Goal: Task Accomplishment & Management: Complete application form

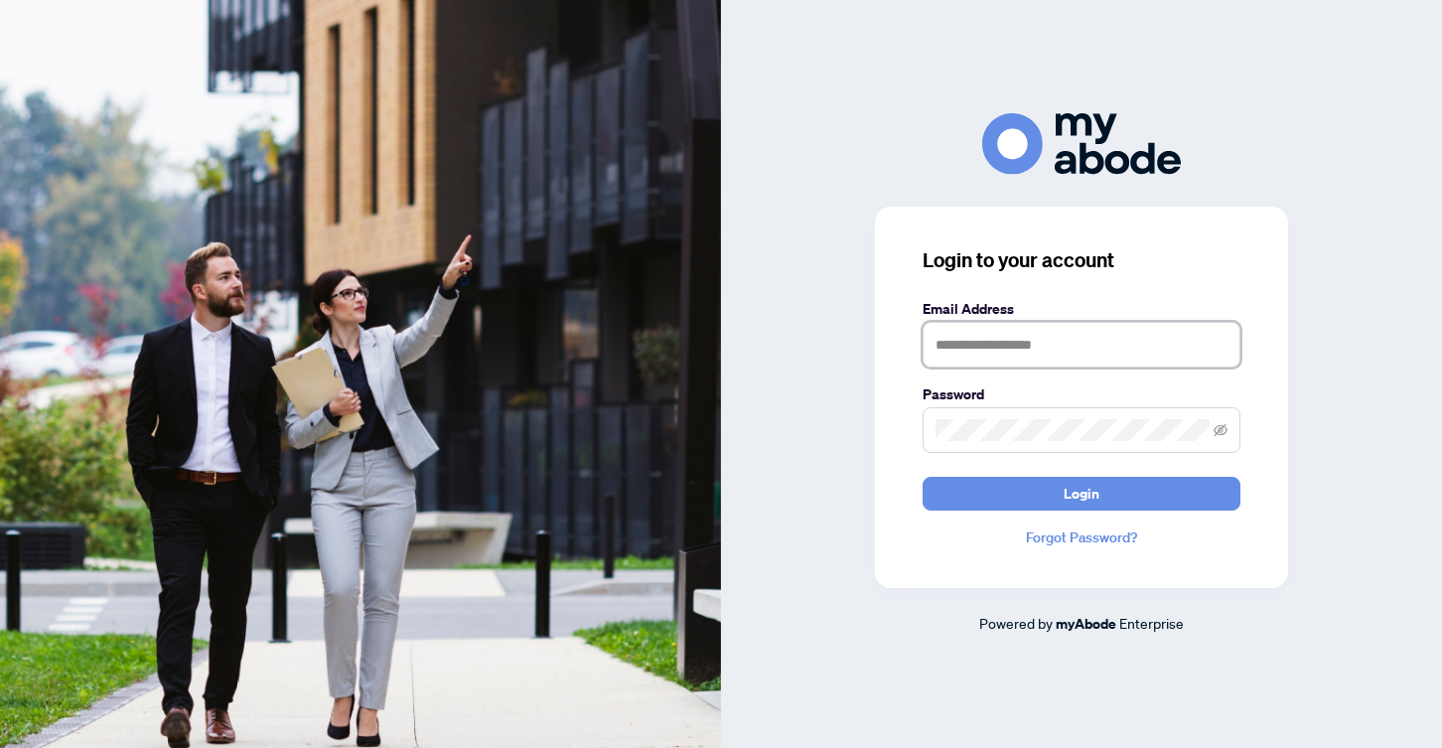
click at [969, 330] on input "text" at bounding box center [1082, 345] width 318 height 46
type input "**********"
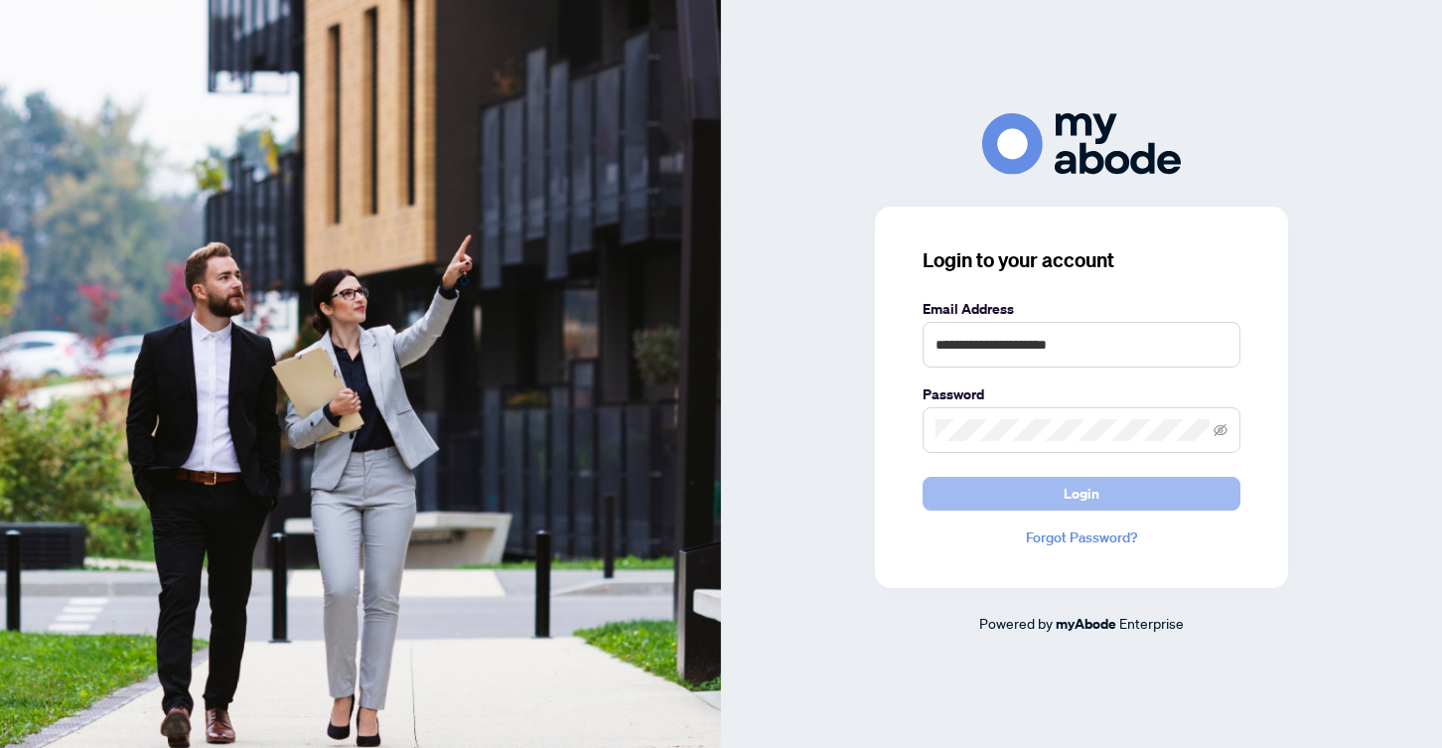
click at [1126, 495] on button "Login" at bounding box center [1082, 494] width 318 height 34
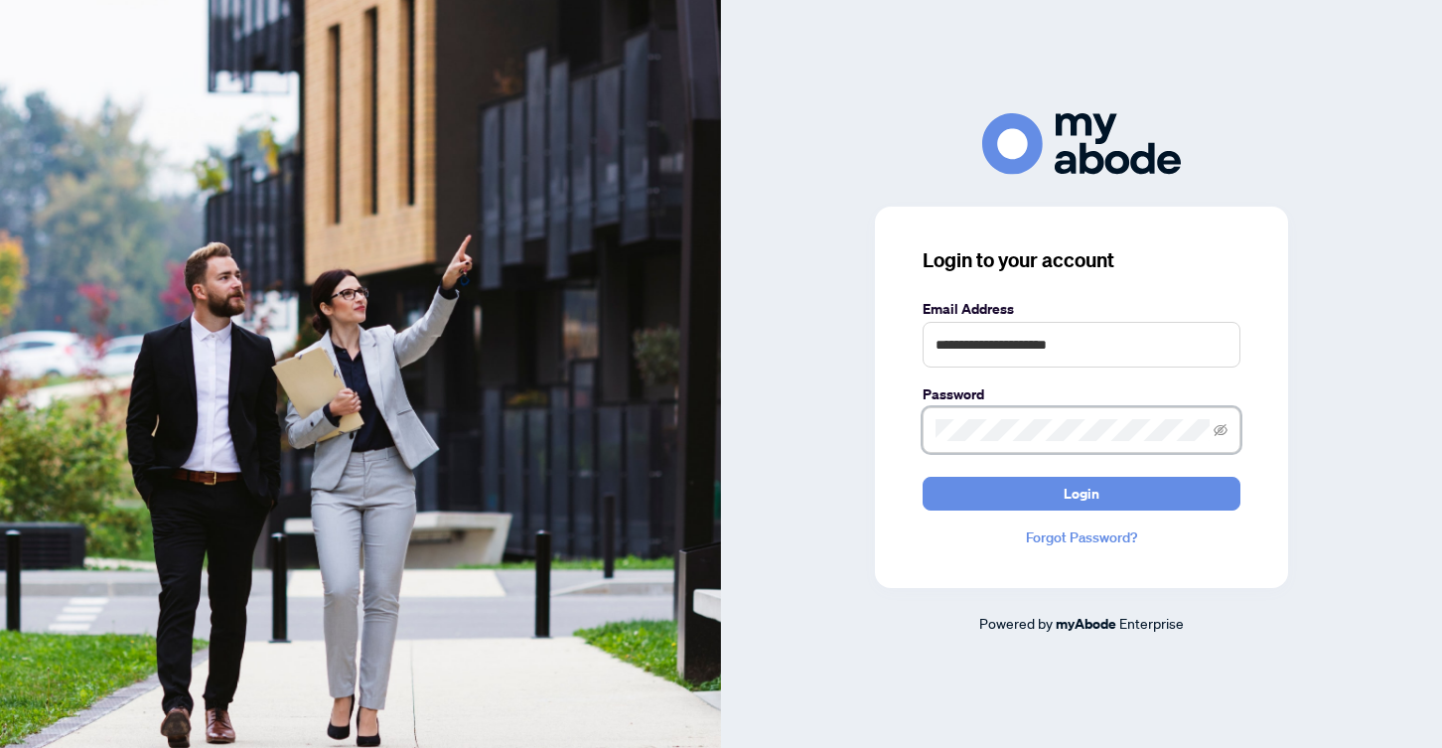
click at [895, 433] on div "**********" at bounding box center [1081, 397] width 413 height 381
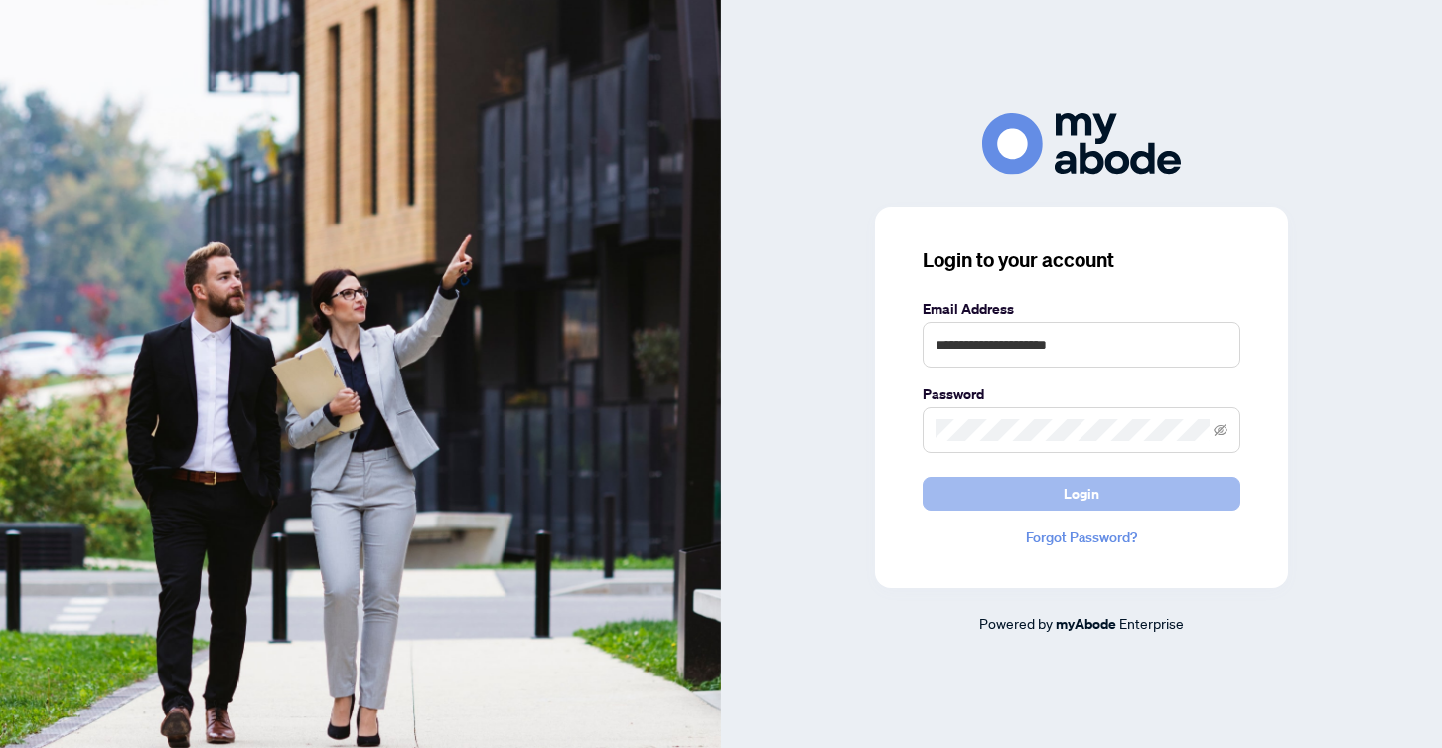
click at [1117, 508] on button "Login" at bounding box center [1082, 494] width 318 height 34
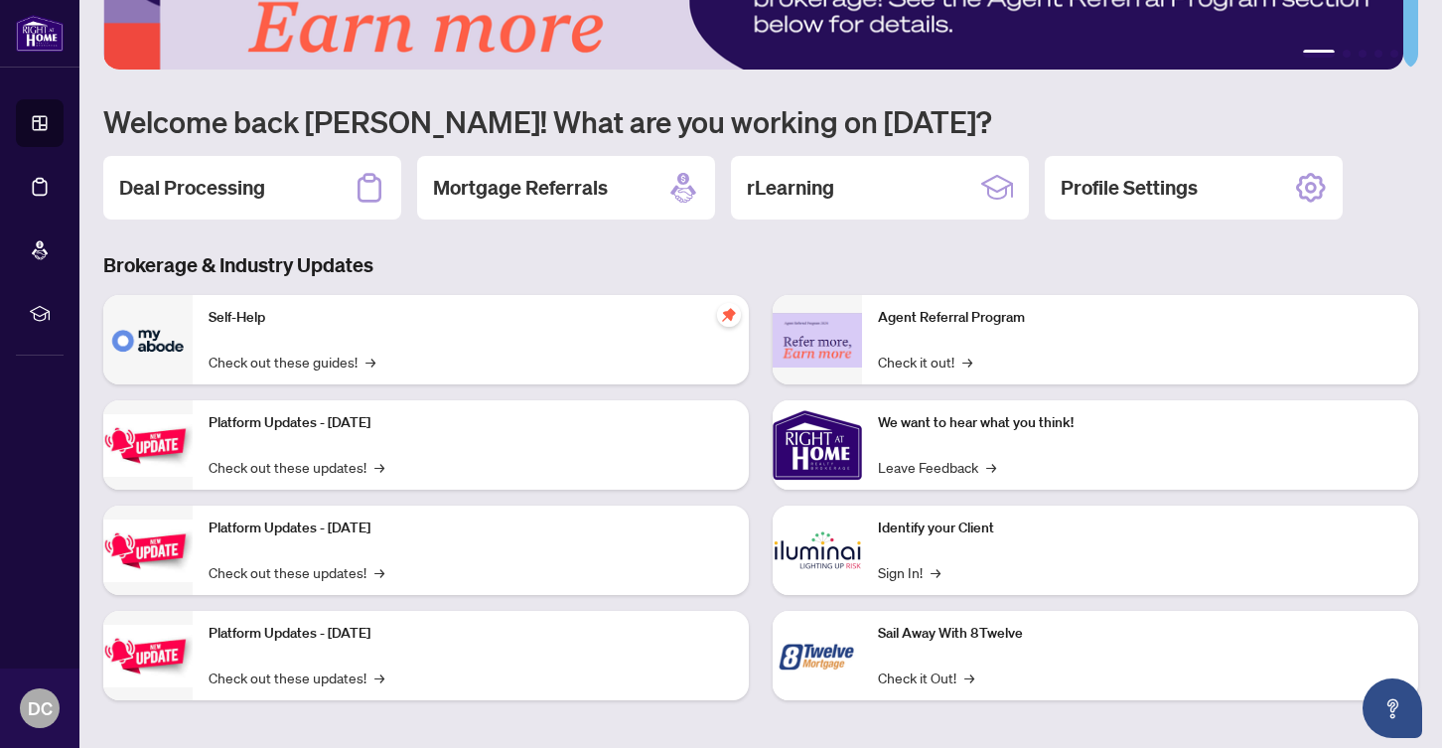
scroll to position [101, 0]
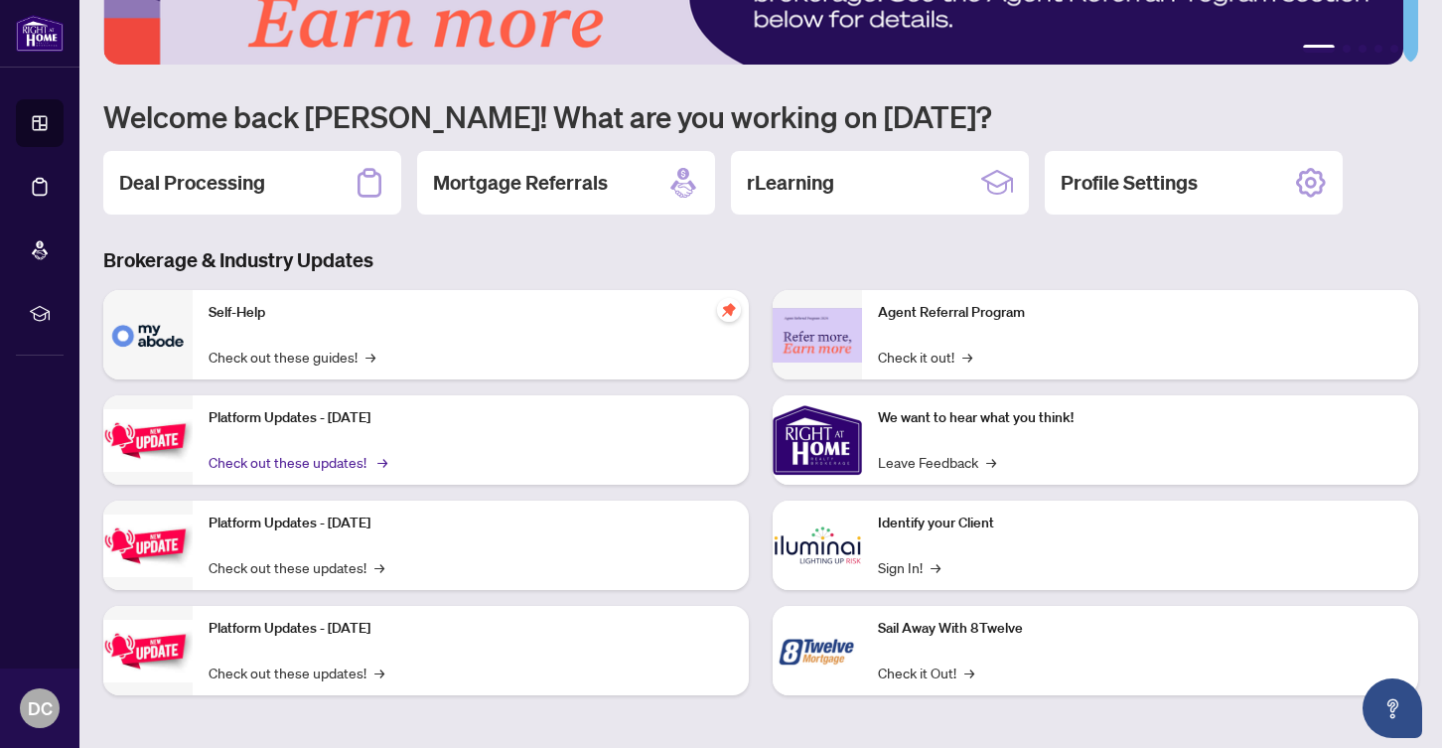
click at [344, 468] on link "Check out these updates! →" at bounding box center [297, 462] width 176 height 22
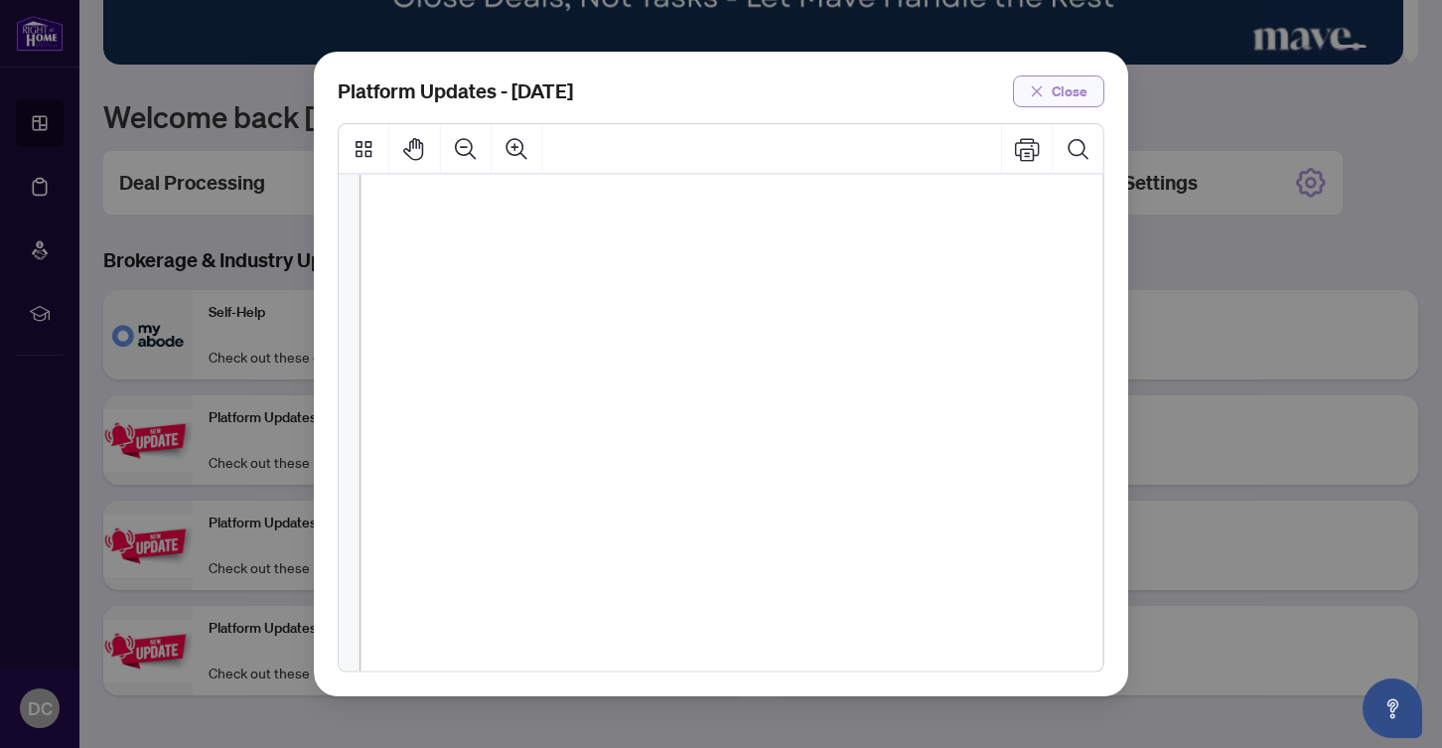
scroll to position [79, 0]
click at [1041, 87] on icon "close" at bounding box center [1037, 90] width 11 height 11
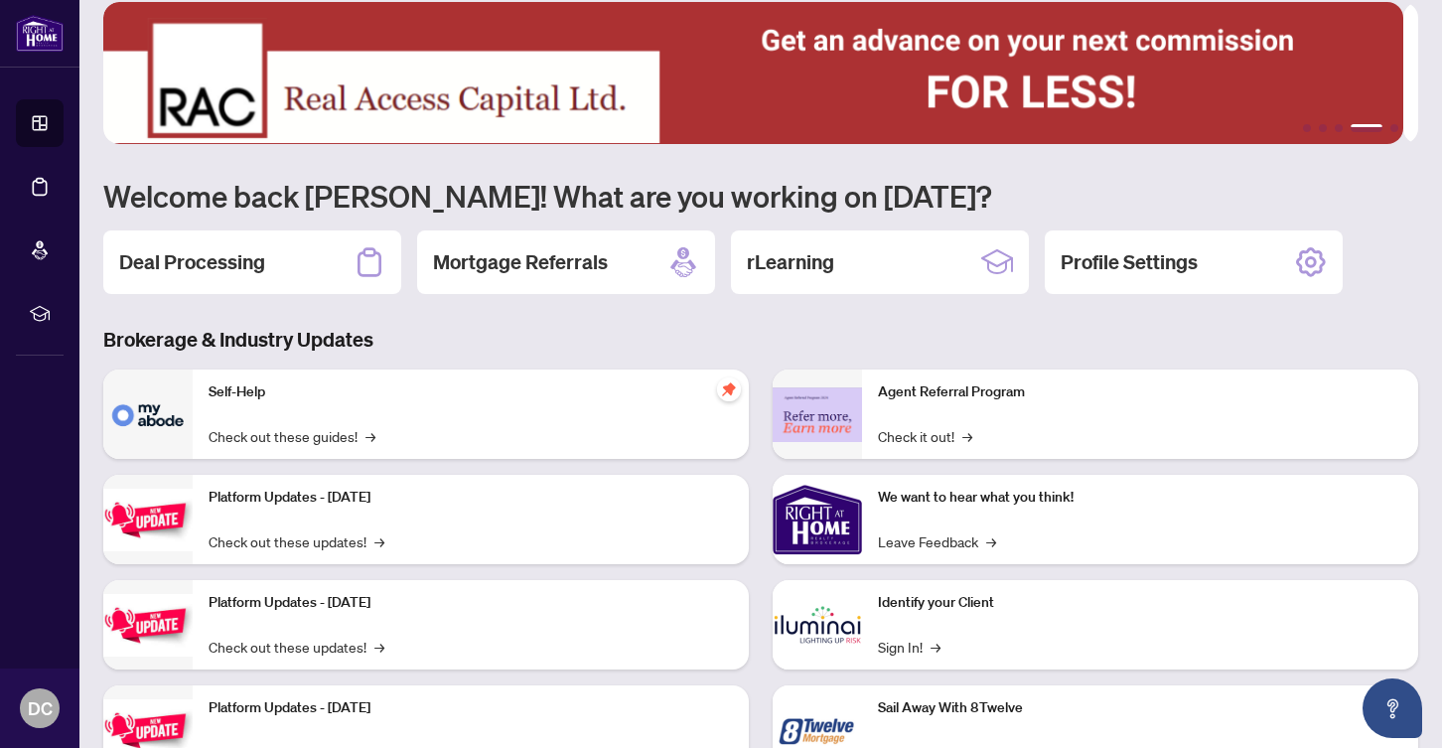
scroll to position [0, 0]
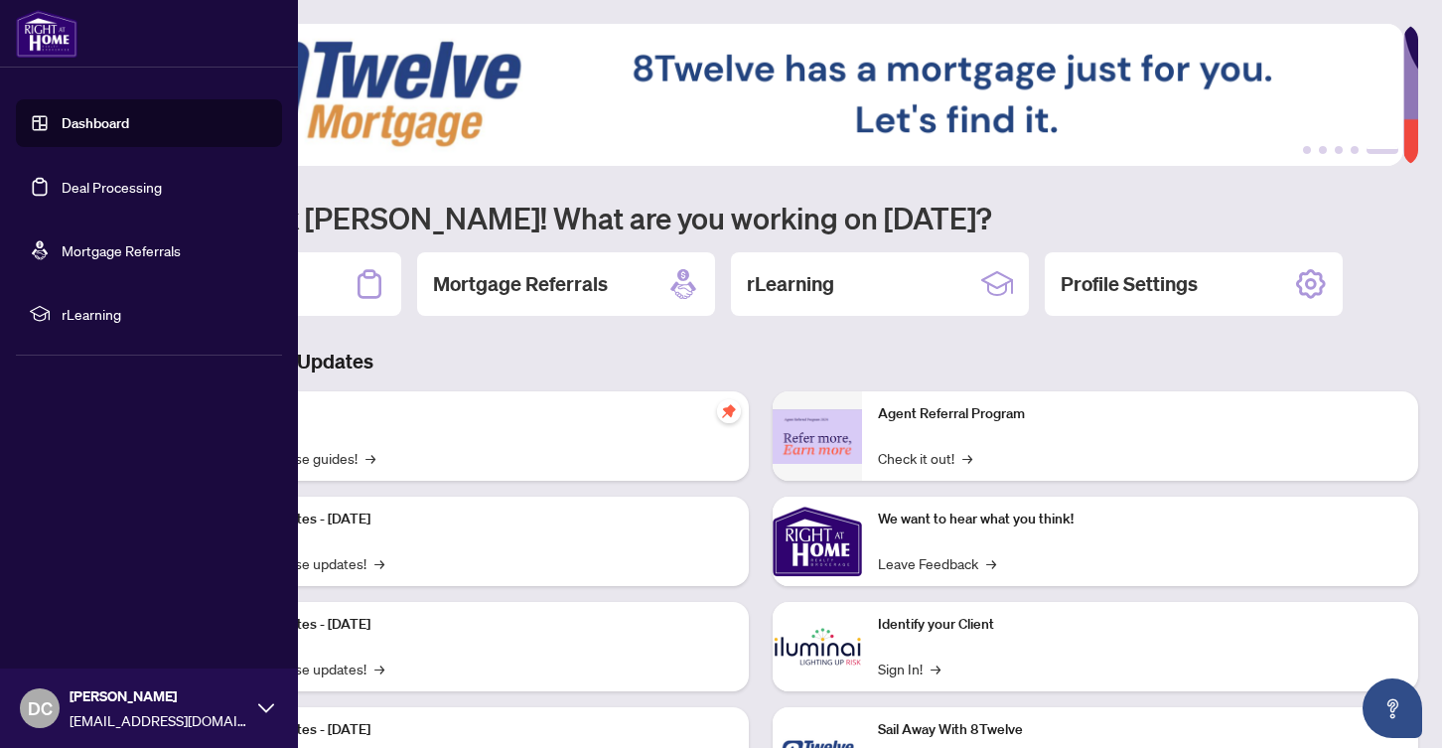
click at [90, 187] on link "Deal Processing" at bounding box center [112, 187] width 100 height 18
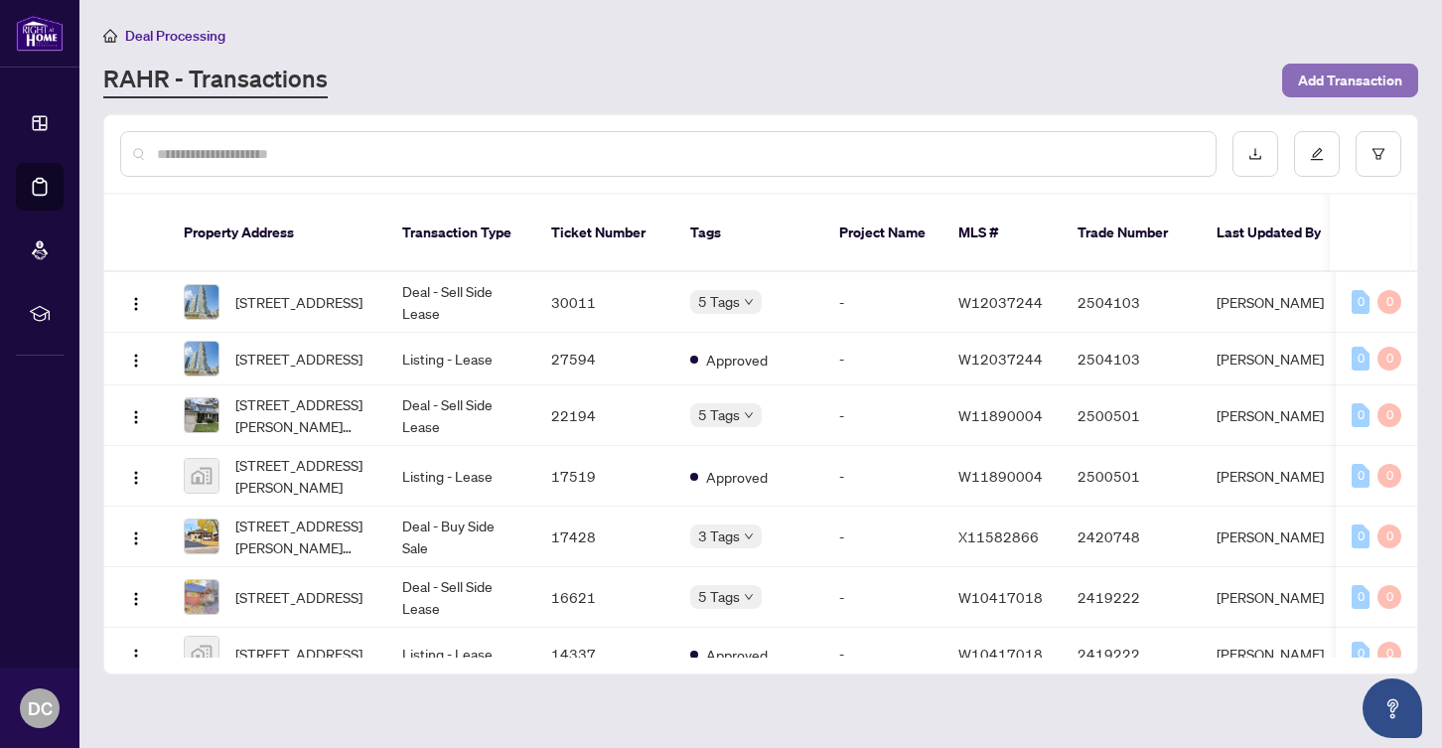
click at [1313, 81] on span "Add Transaction" at bounding box center [1350, 81] width 104 height 32
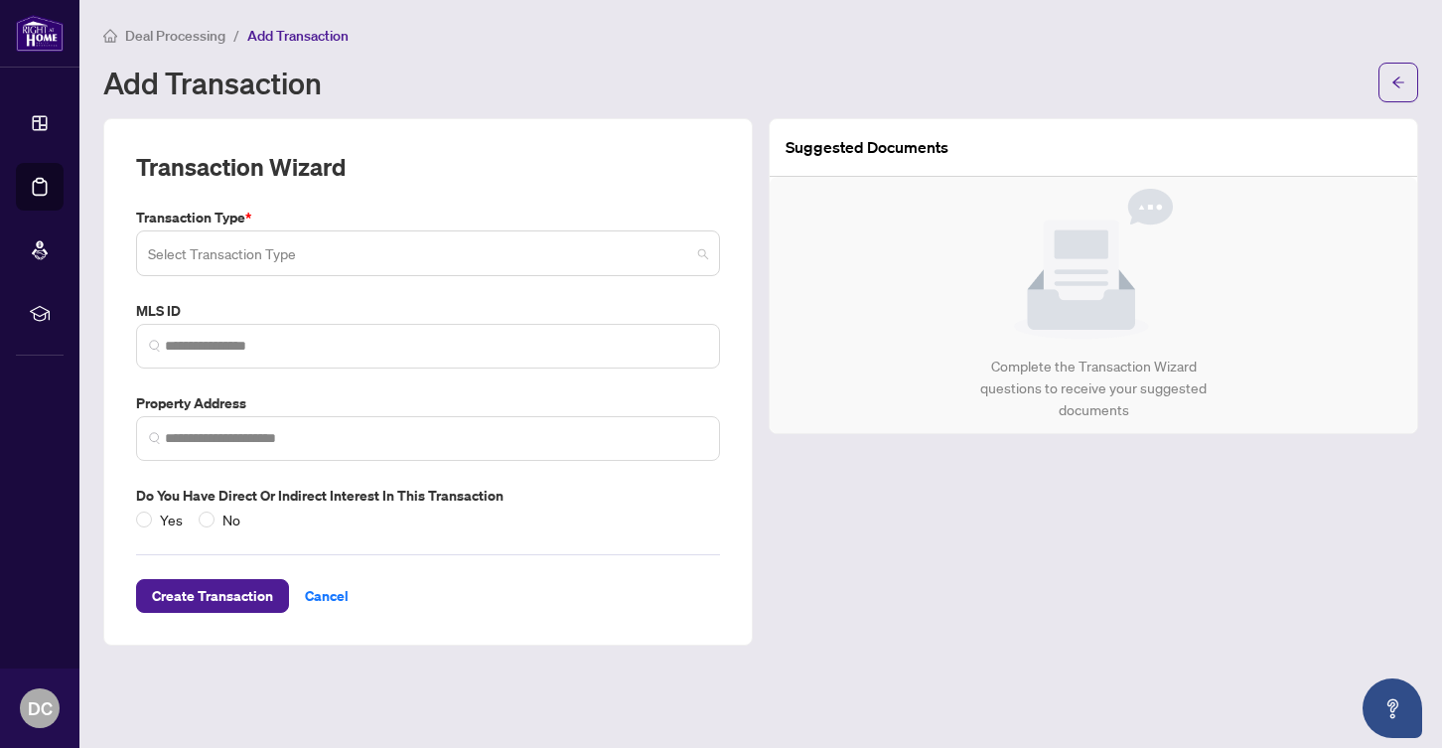
click at [182, 259] on input "search" at bounding box center [419, 256] width 542 height 44
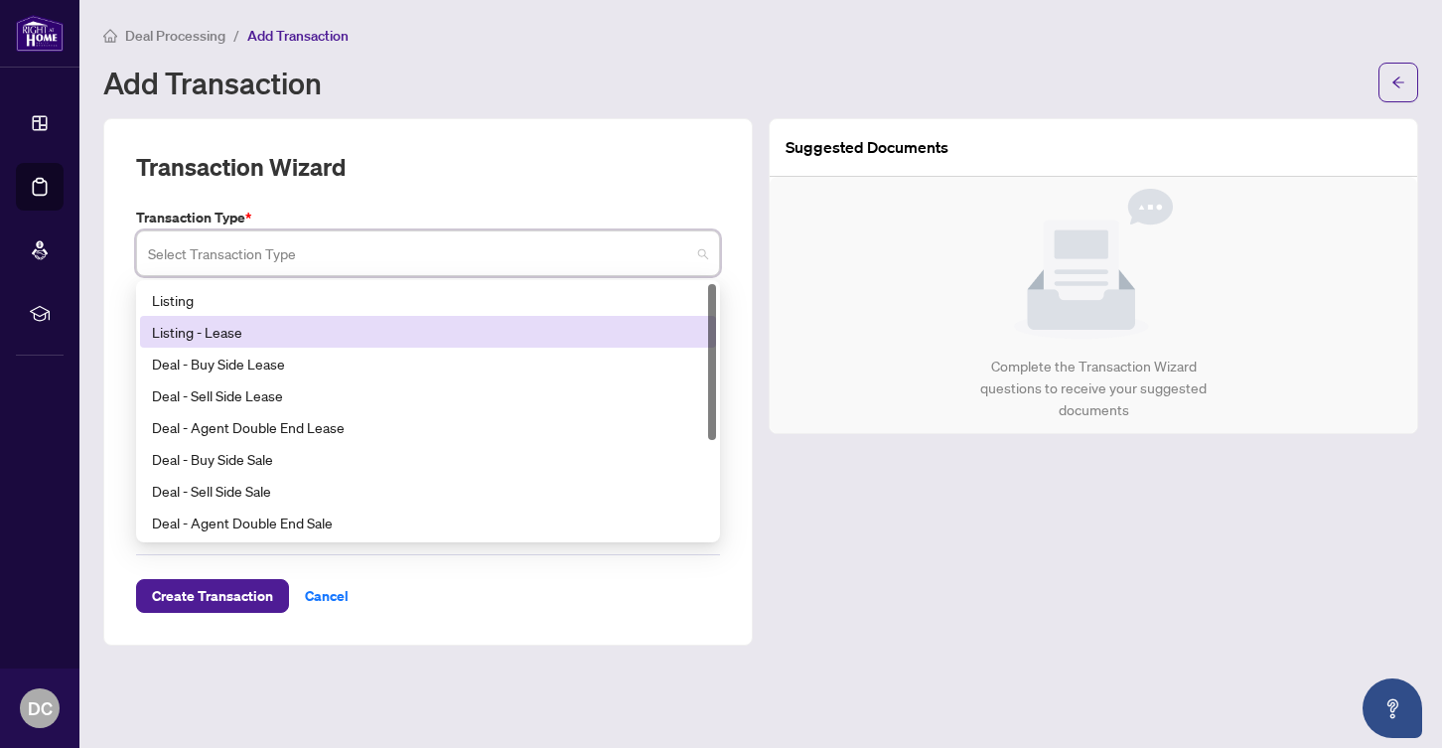
click at [209, 332] on div "Listing - Lease" at bounding box center [428, 332] width 552 height 22
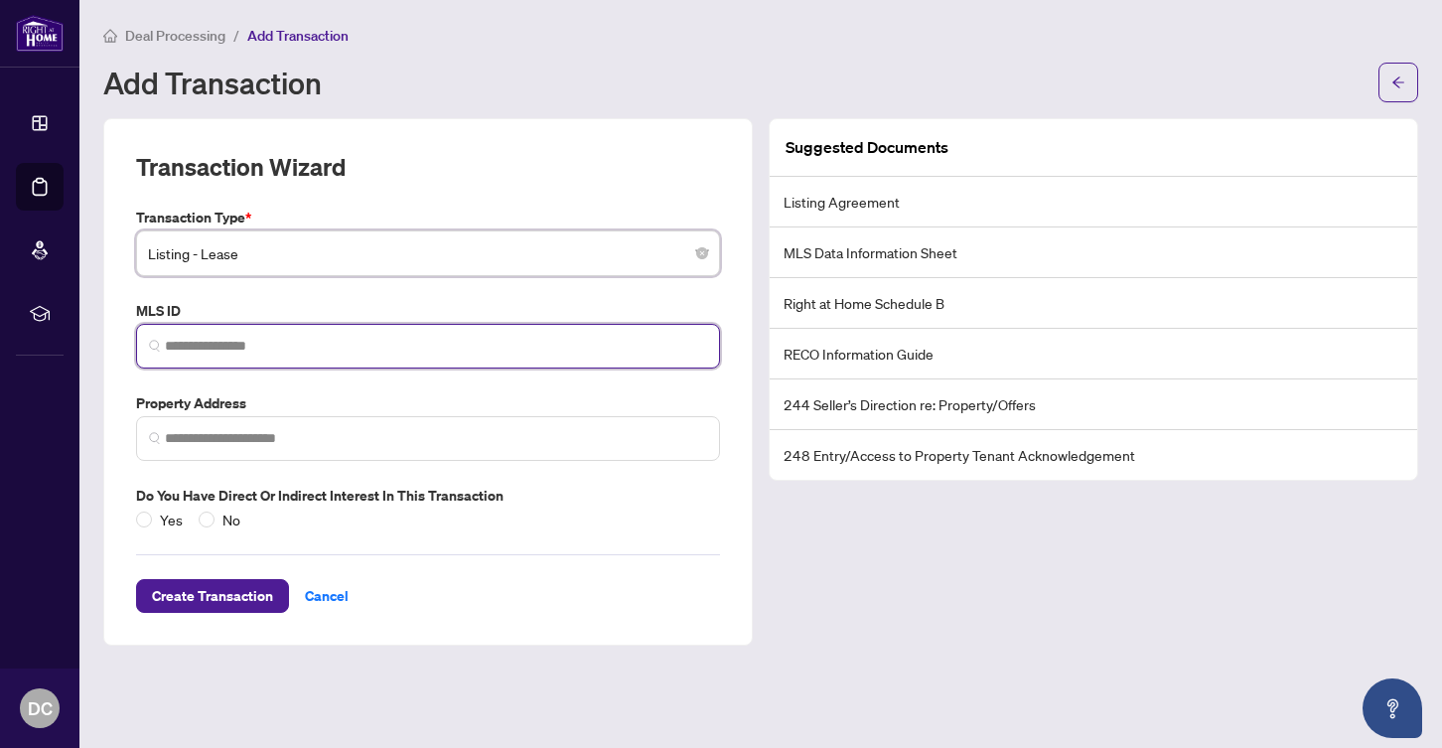
click at [211, 353] on input "search" at bounding box center [436, 346] width 542 height 21
paste input "*********"
type input "*********"
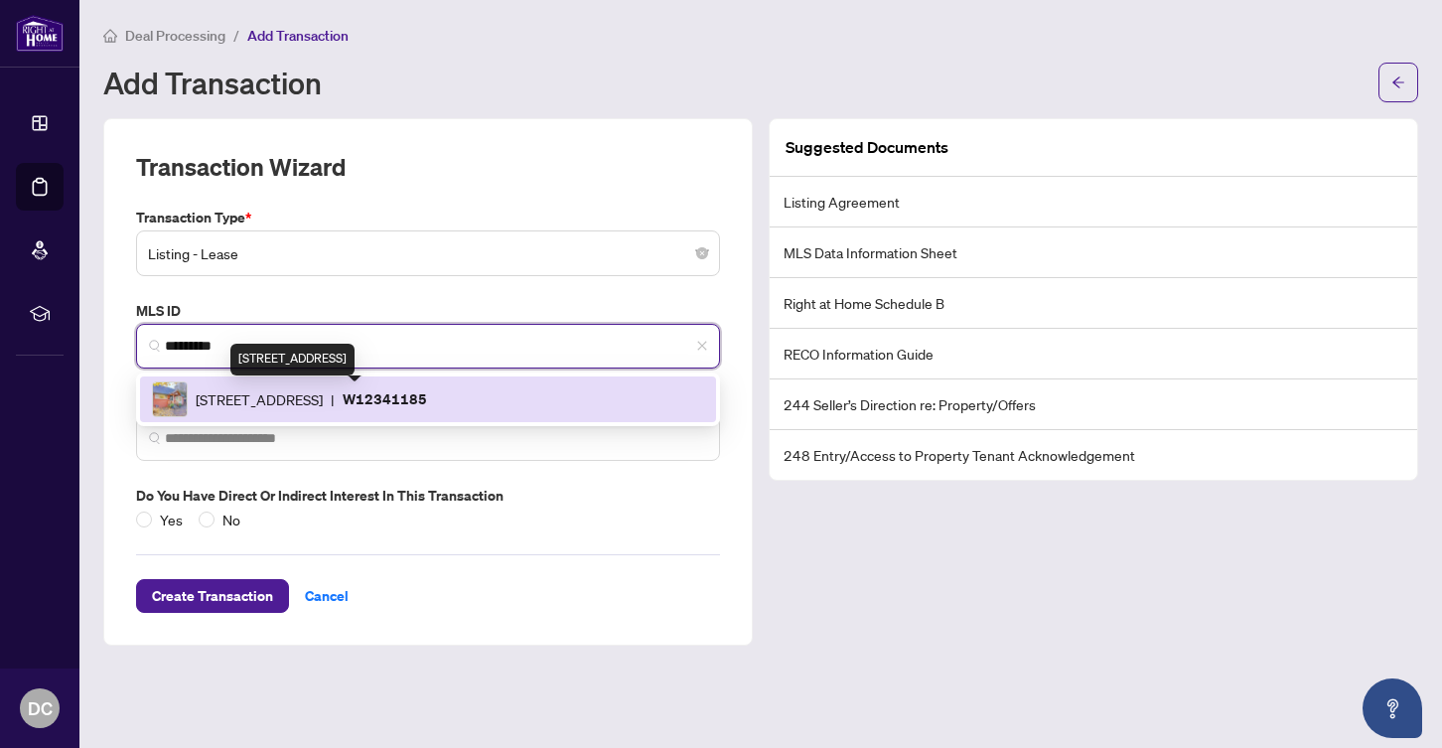
click at [233, 395] on span "[STREET_ADDRESS]" at bounding box center [259, 399] width 127 height 22
type input "**********"
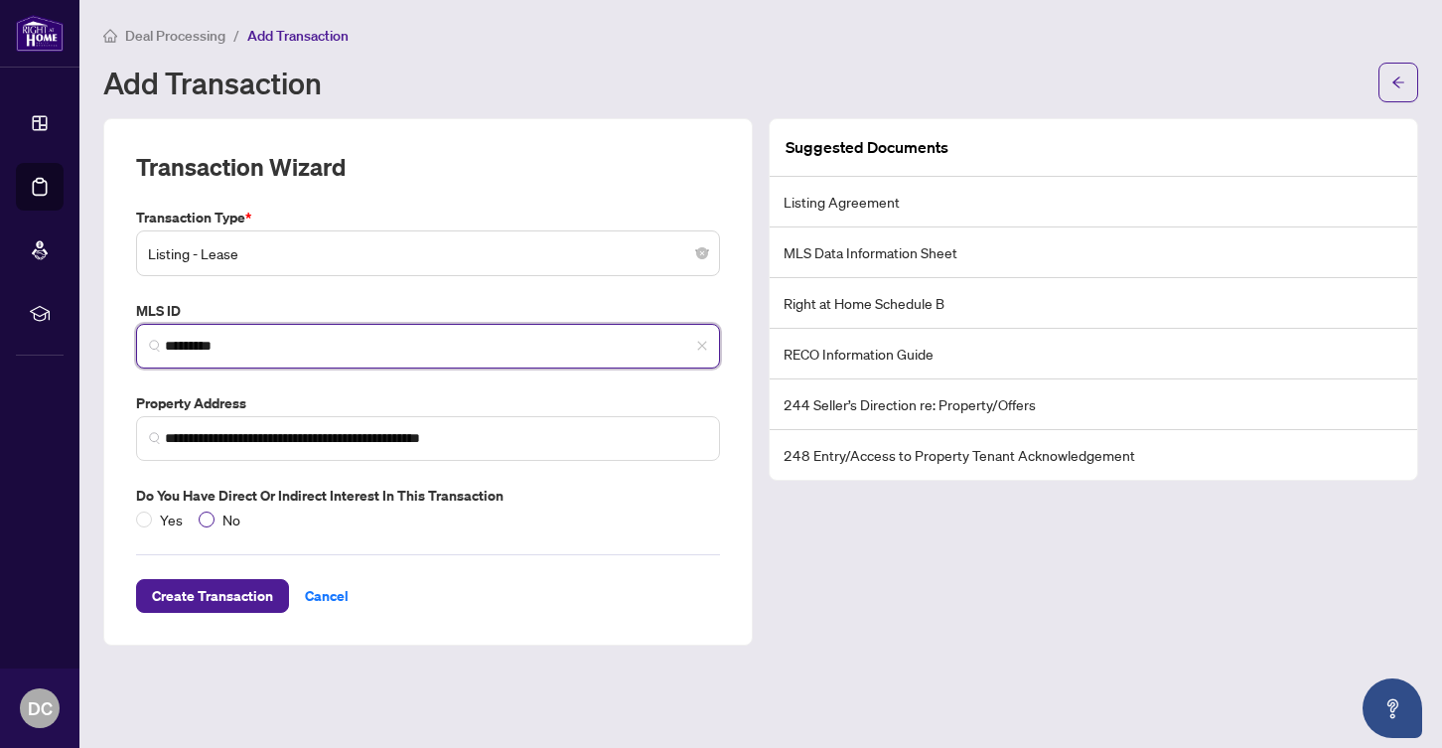
type input "*********"
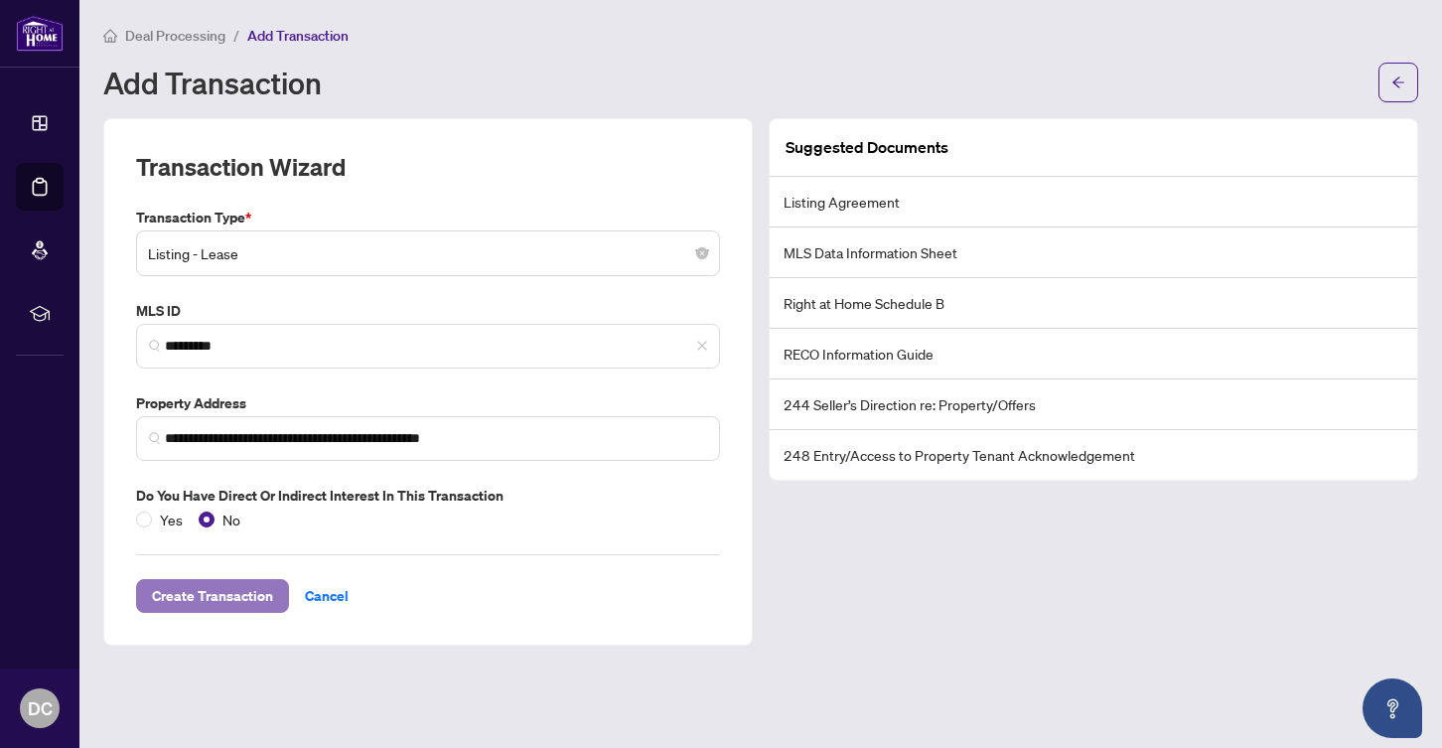
click at [196, 604] on span "Create Transaction" at bounding box center [212, 596] width 121 height 32
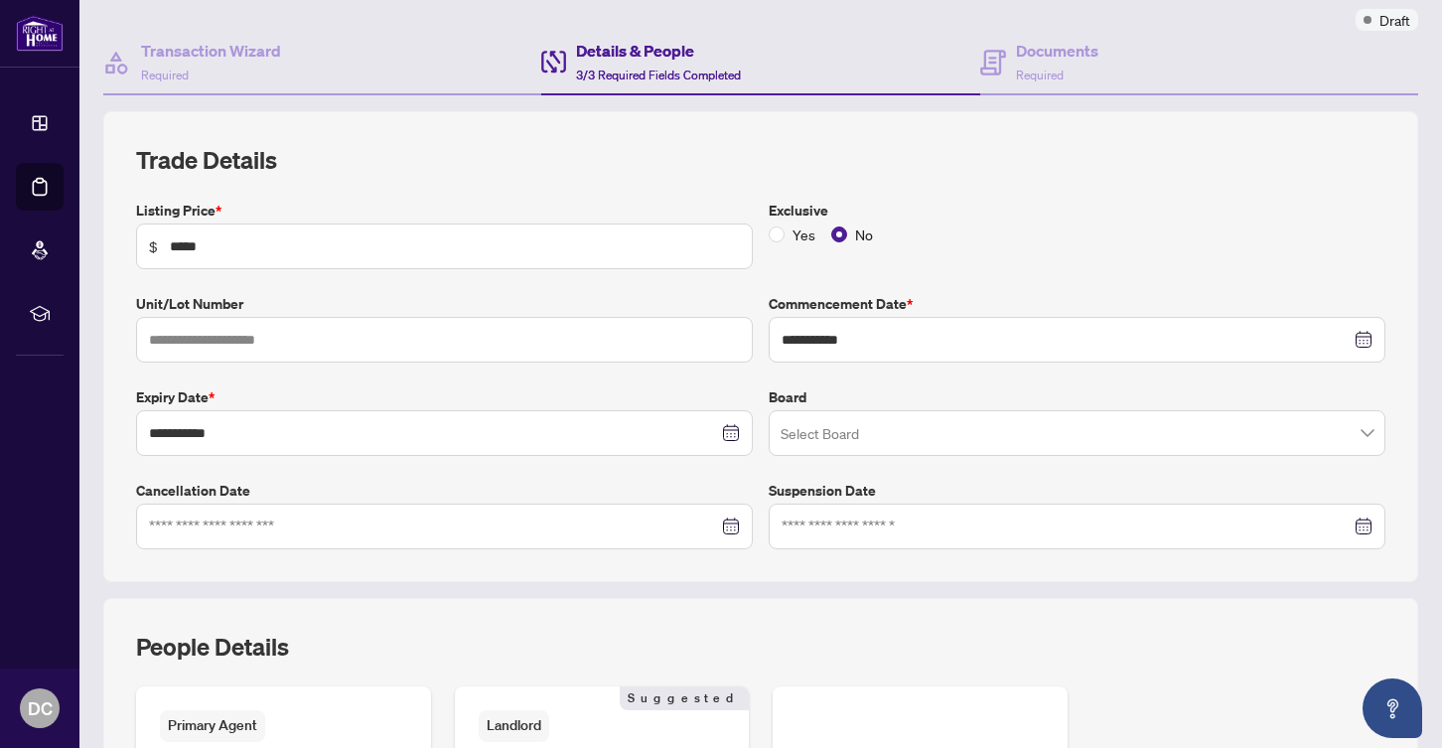
scroll to position [165, 0]
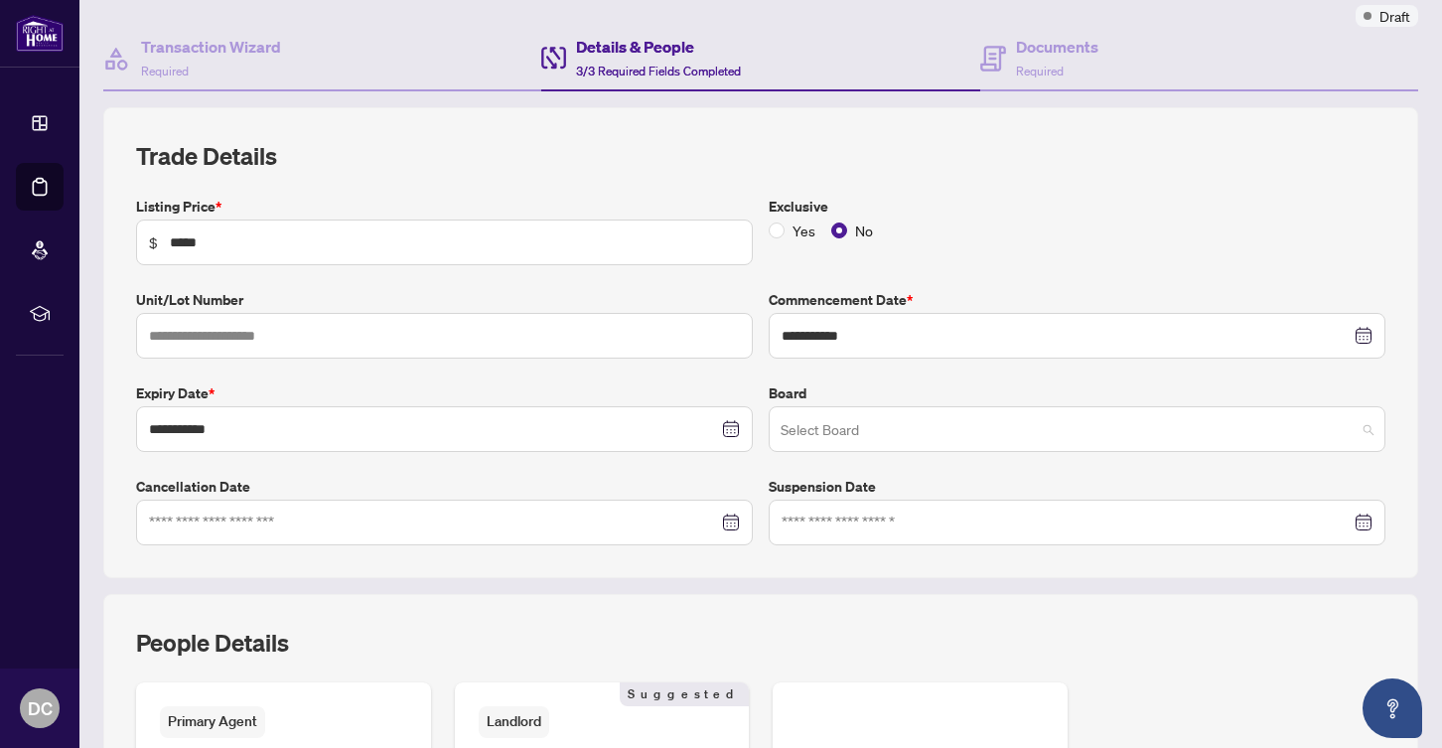
click at [891, 431] on input "search" at bounding box center [1068, 432] width 575 height 44
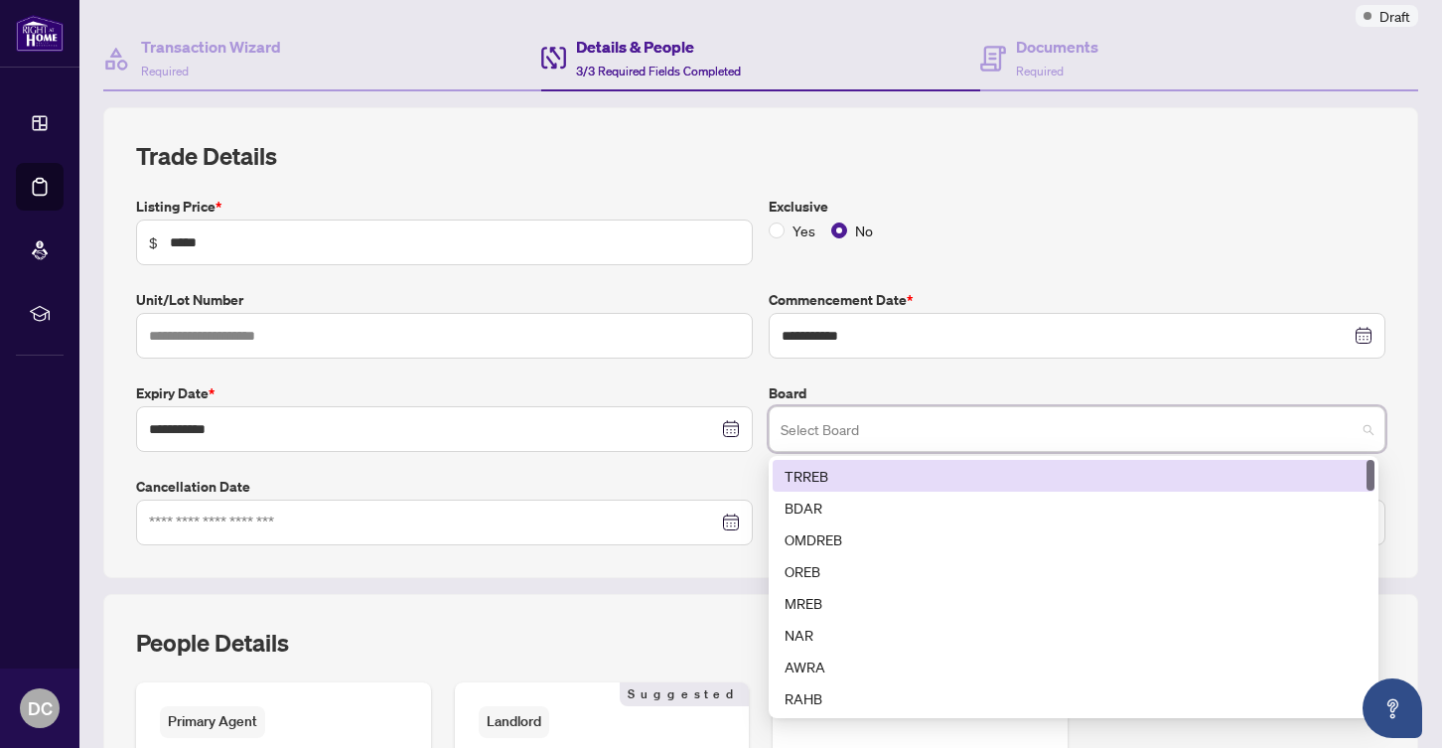
click at [860, 467] on div "TRREB" at bounding box center [1074, 476] width 578 height 22
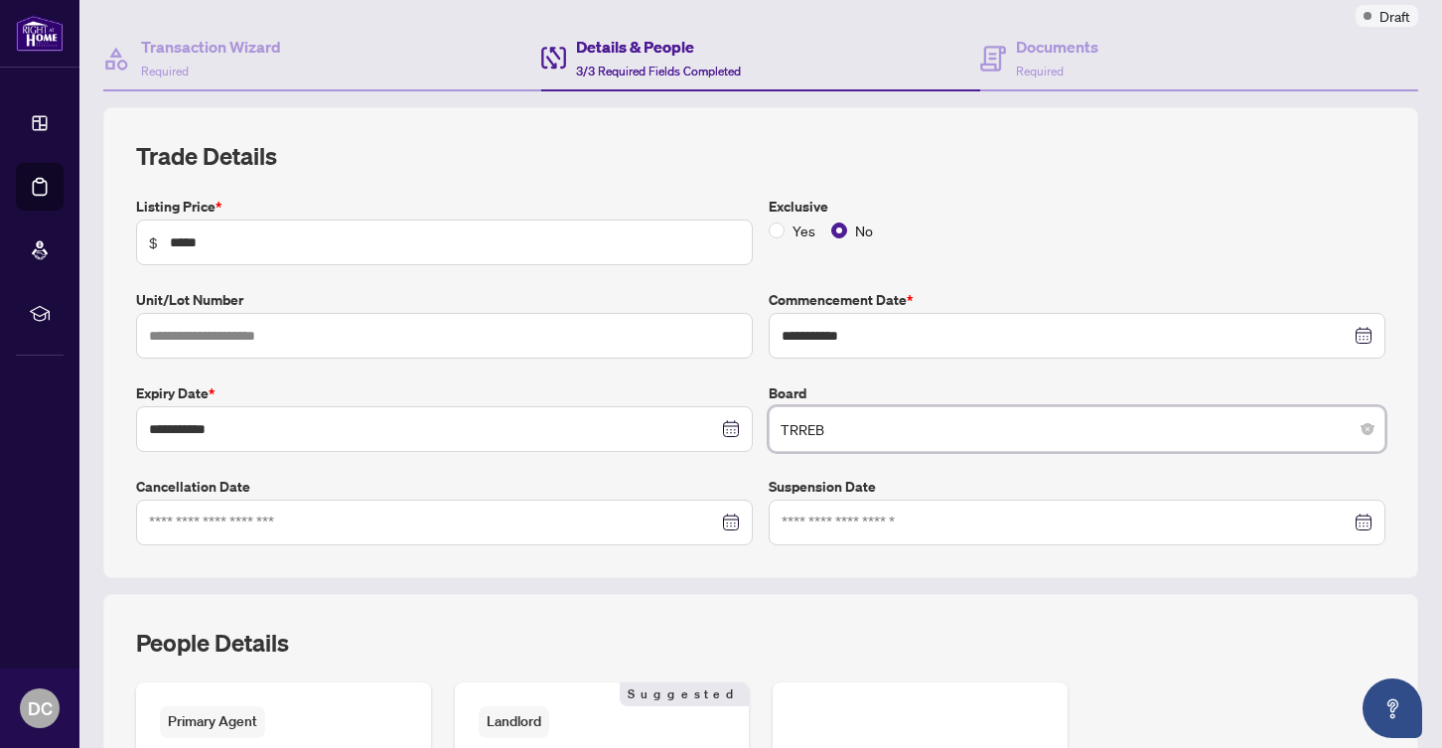
click at [735, 387] on label "Expiry Date *" at bounding box center [444, 393] width 617 height 22
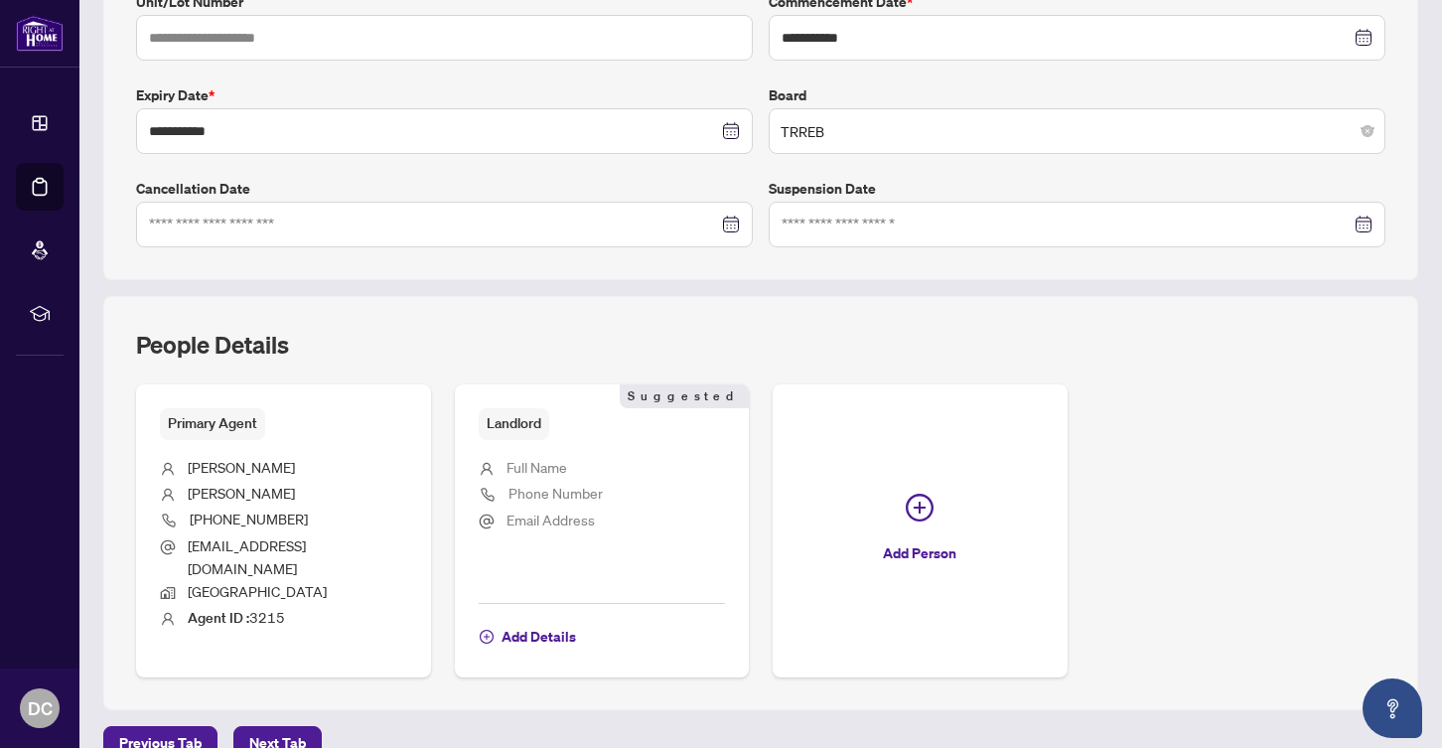
scroll to position [482, 0]
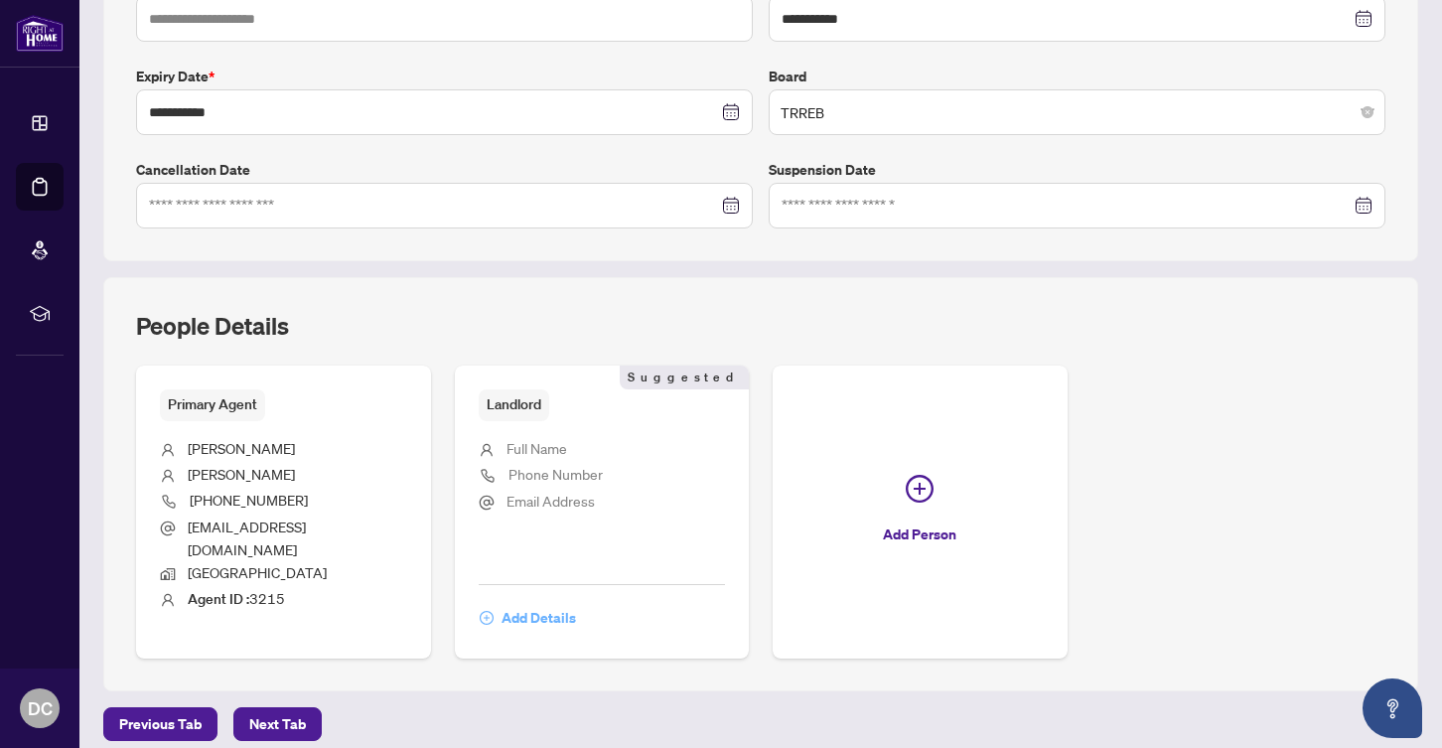
click at [518, 602] on span "Add Details" at bounding box center [539, 618] width 74 height 32
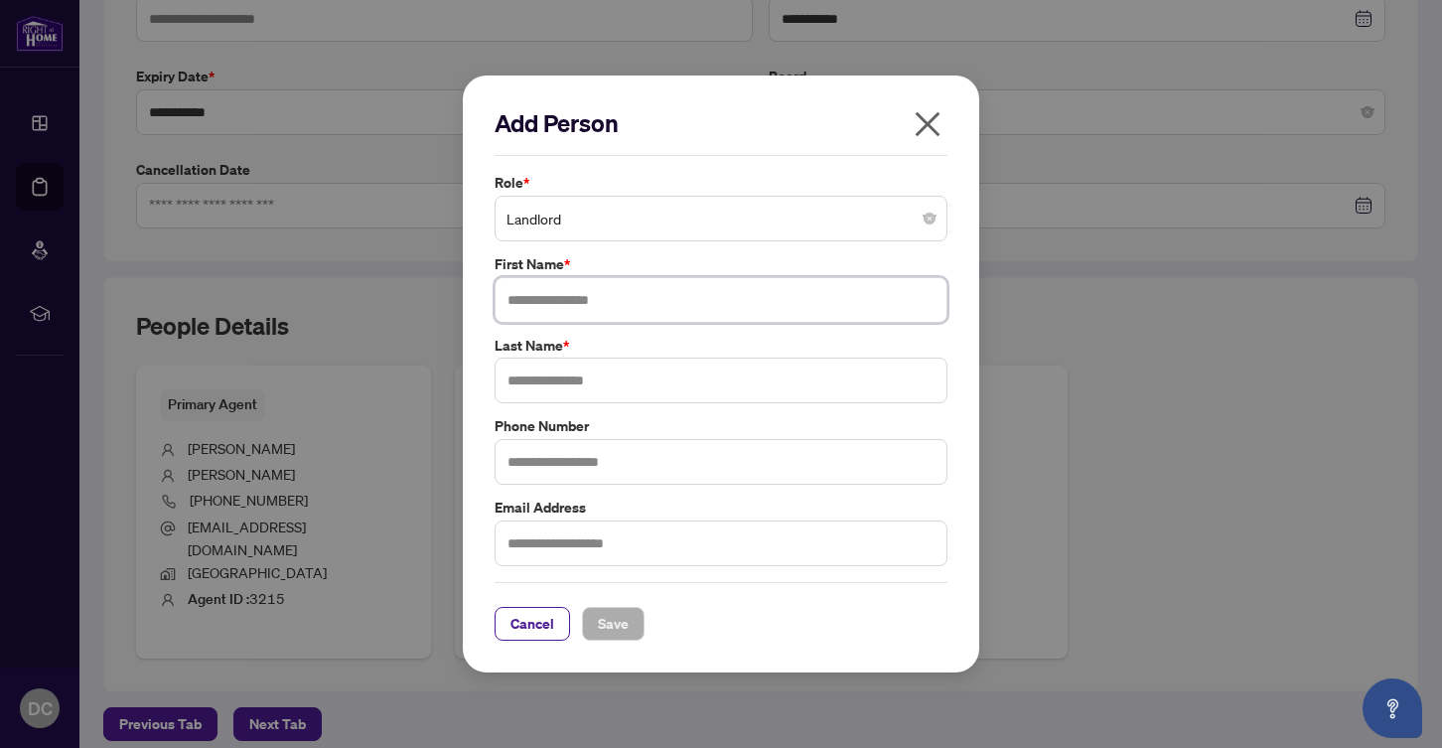
click at [549, 287] on input "text" at bounding box center [721, 300] width 453 height 46
type input "*****"
click at [544, 369] on input "text" at bounding box center [721, 381] width 453 height 46
type input "**********"
click at [625, 634] on span "Save" at bounding box center [613, 624] width 31 height 32
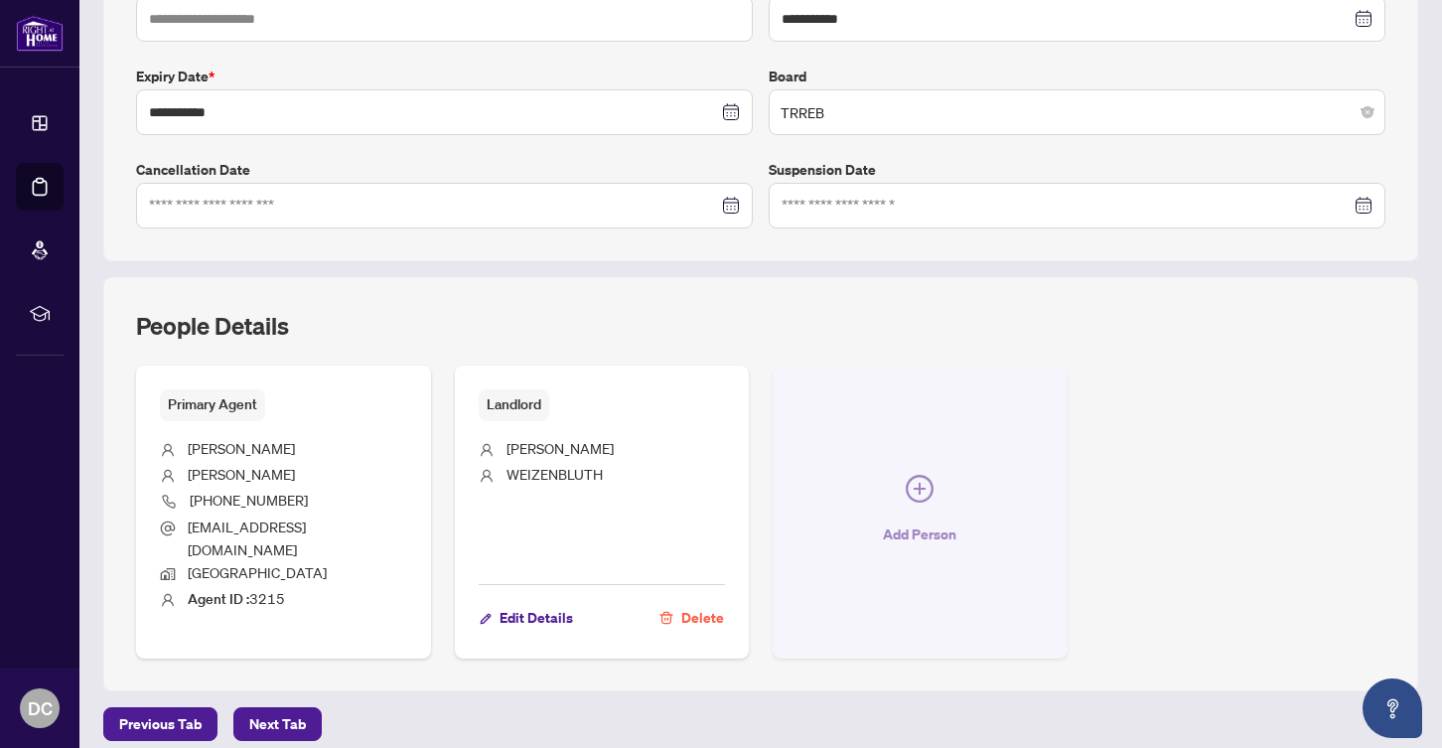
click at [923, 522] on span "Add Person" at bounding box center [920, 535] width 74 height 32
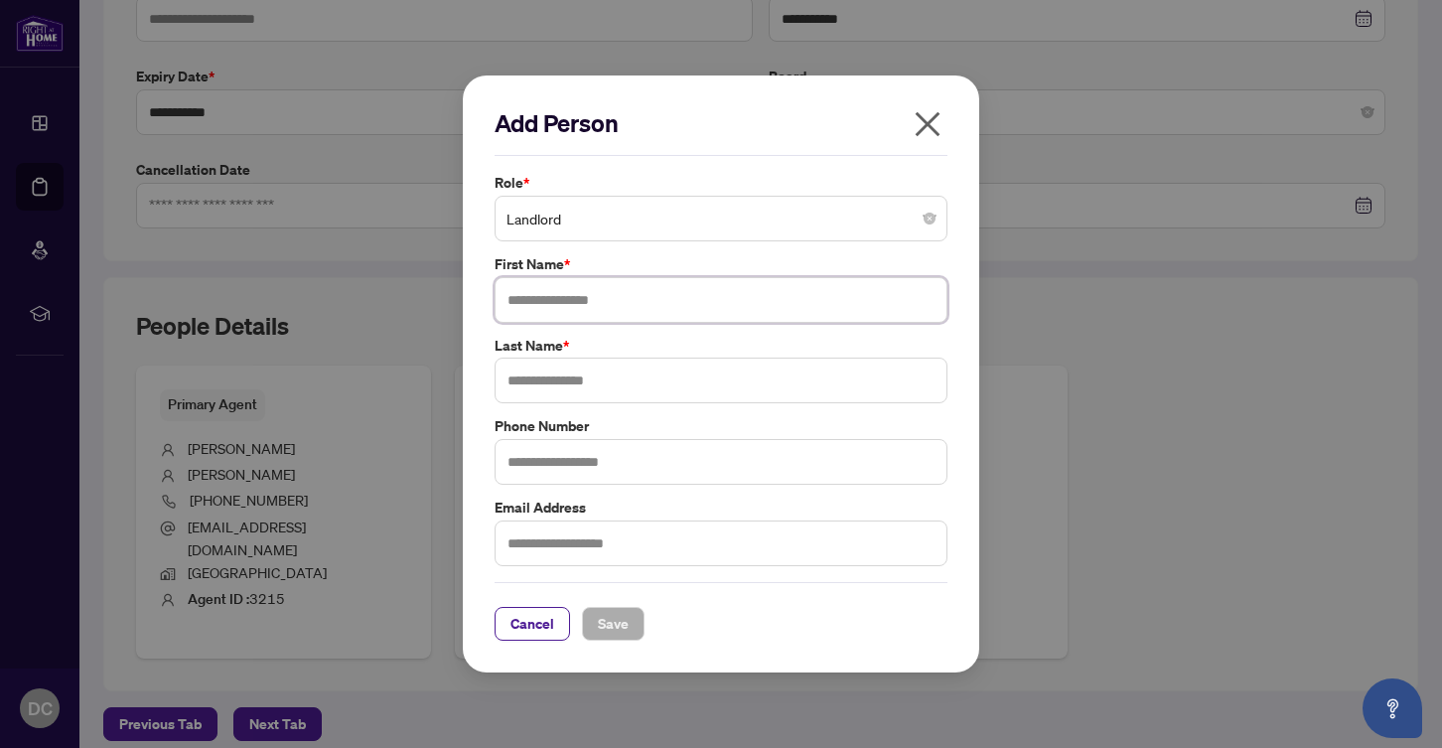
click at [595, 304] on input "text" at bounding box center [721, 300] width 453 height 46
type input "****"
click at [583, 376] on input "text" at bounding box center [721, 381] width 453 height 46
type input "**********"
click at [612, 623] on span "Save" at bounding box center [613, 624] width 31 height 32
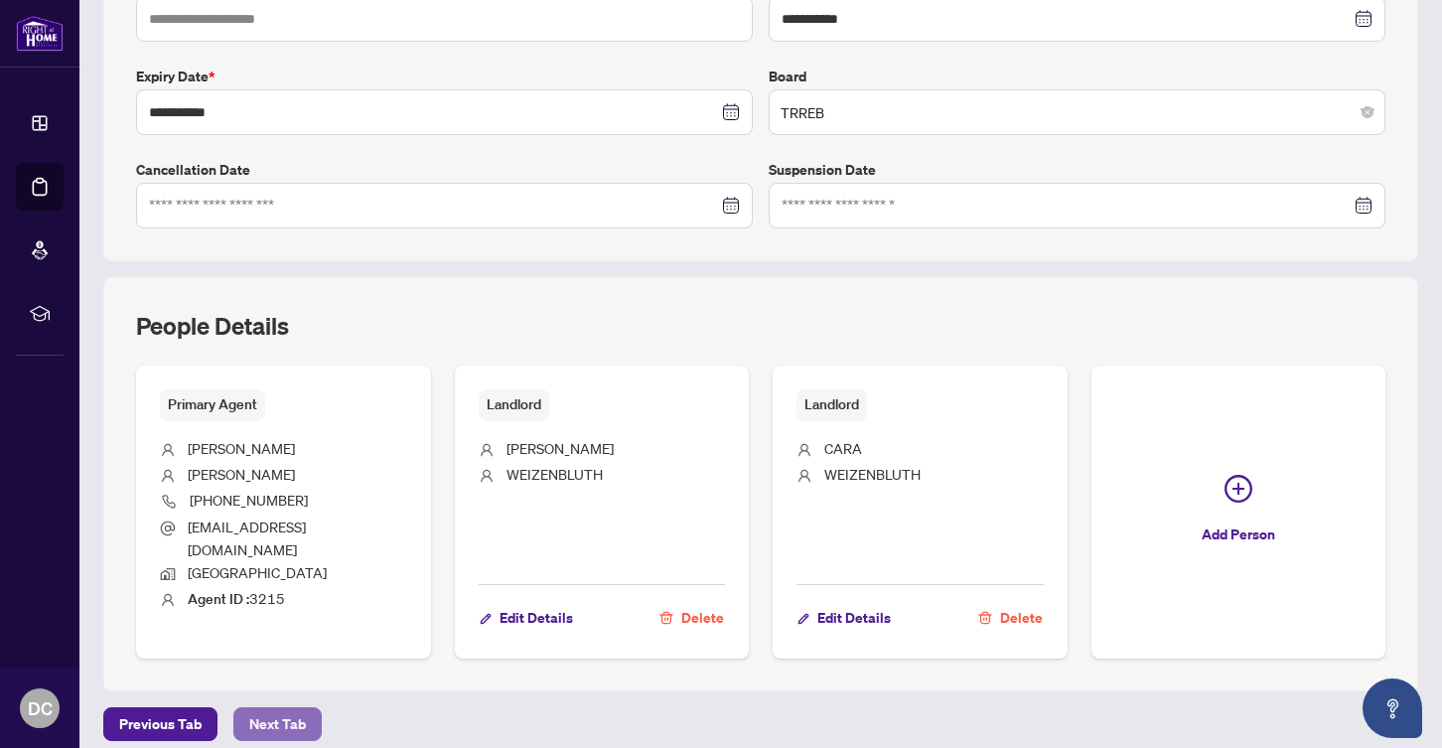
click at [304, 707] on button "Next Tab" at bounding box center [277, 724] width 88 height 34
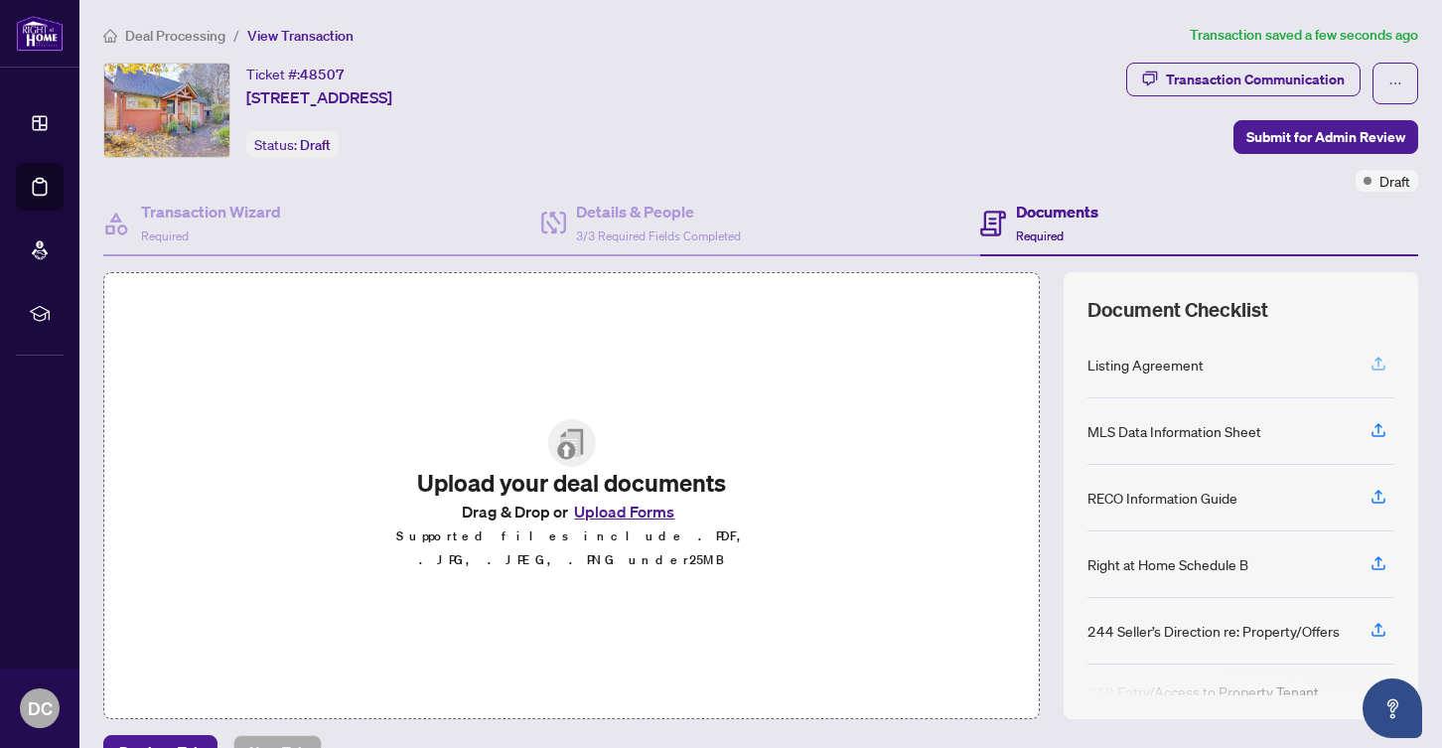
click at [1370, 361] on icon "button" at bounding box center [1379, 364] width 18 height 18
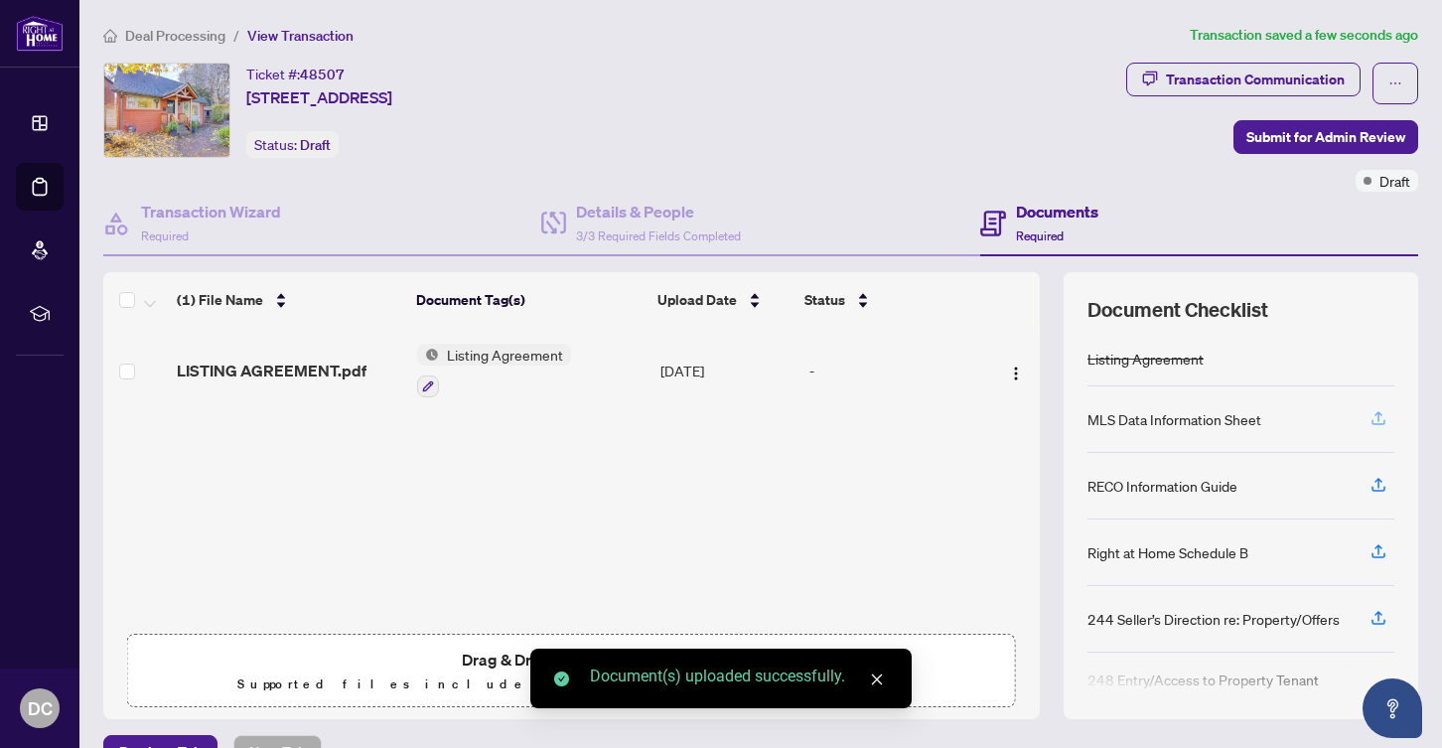
click at [1372, 421] on icon "button" at bounding box center [1379, 418] width 18 height 18
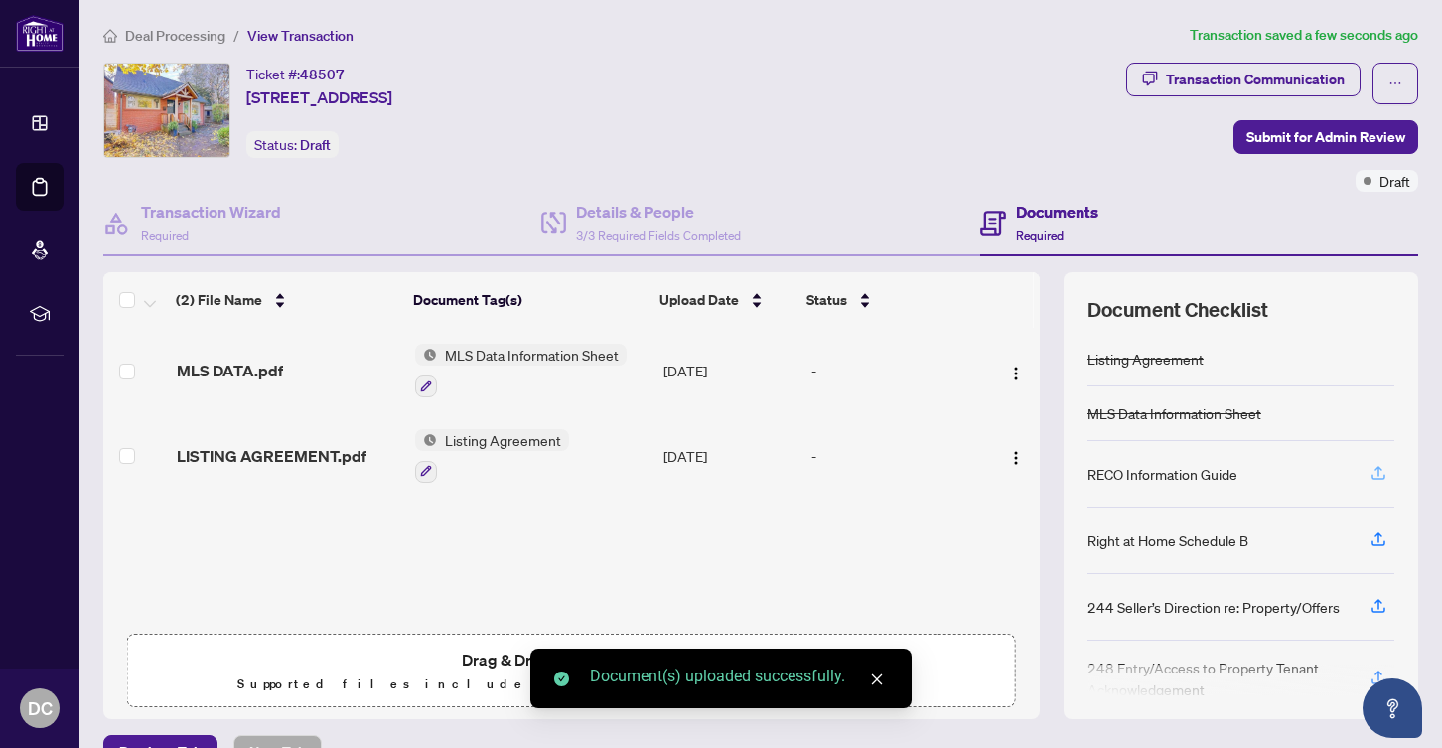
click at [1370, 478] on icon "button" at bounding box center [1379, 473] width 18 height 18
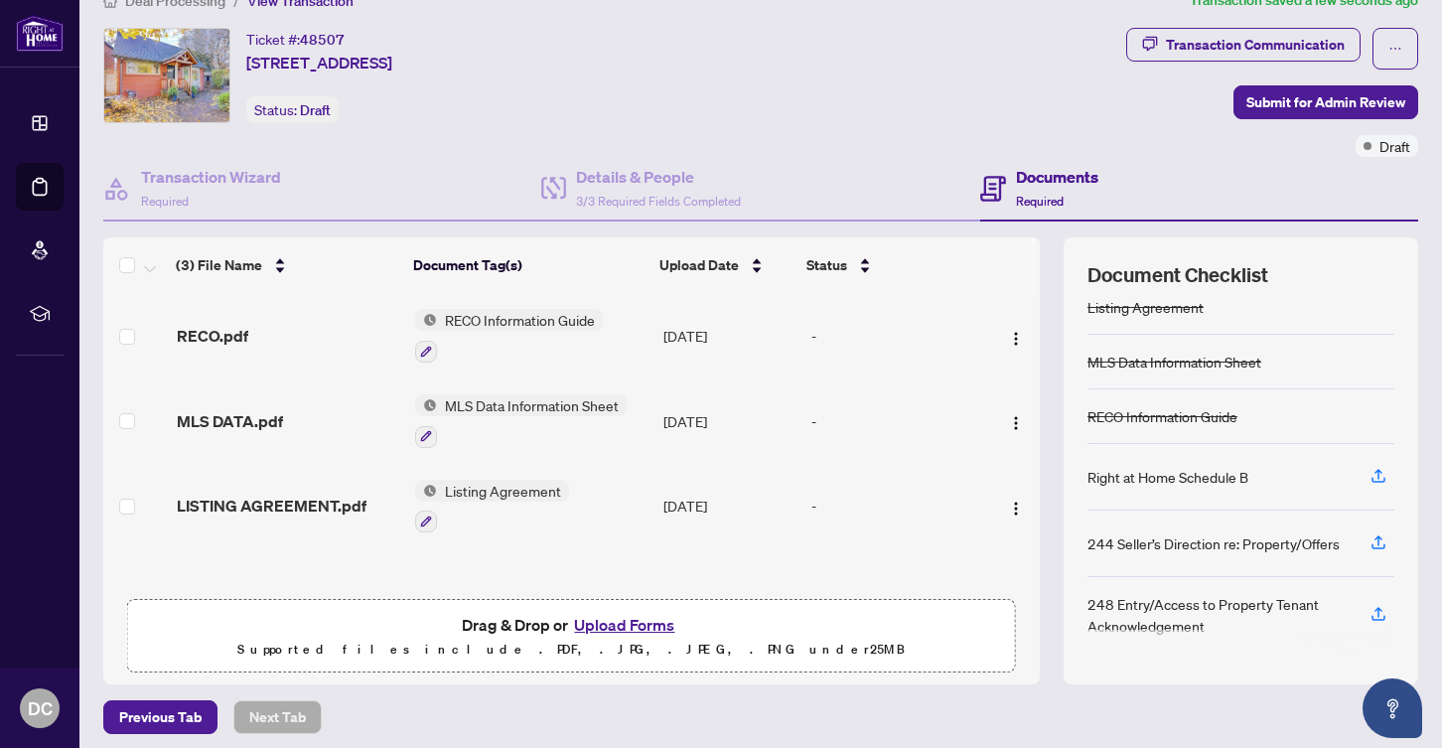
scroll to position [112, 0]
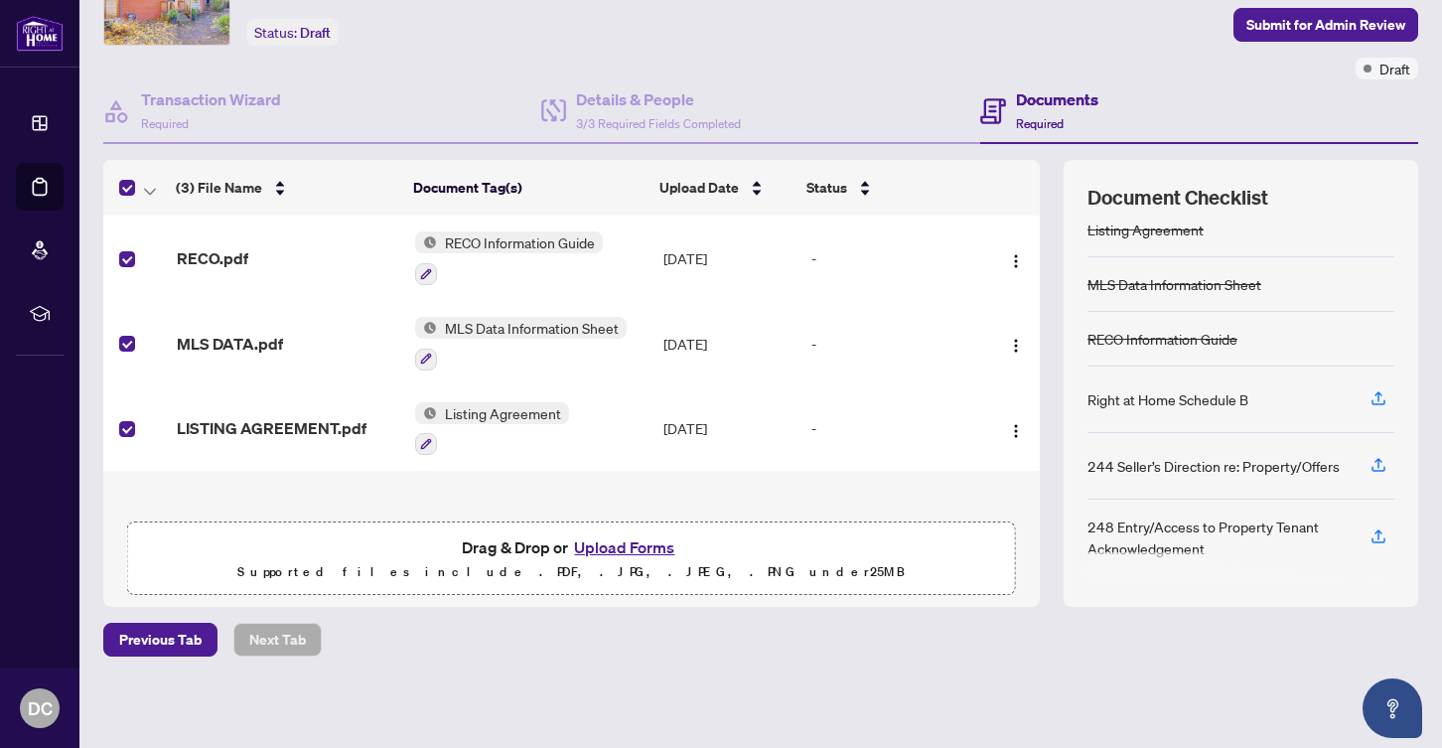
click at [520, 611] on div "Deal Processing / View Transaction Transaction saved a few seconds ago Ticket #…" at bounding box center [760, 319] width 1331 height 815
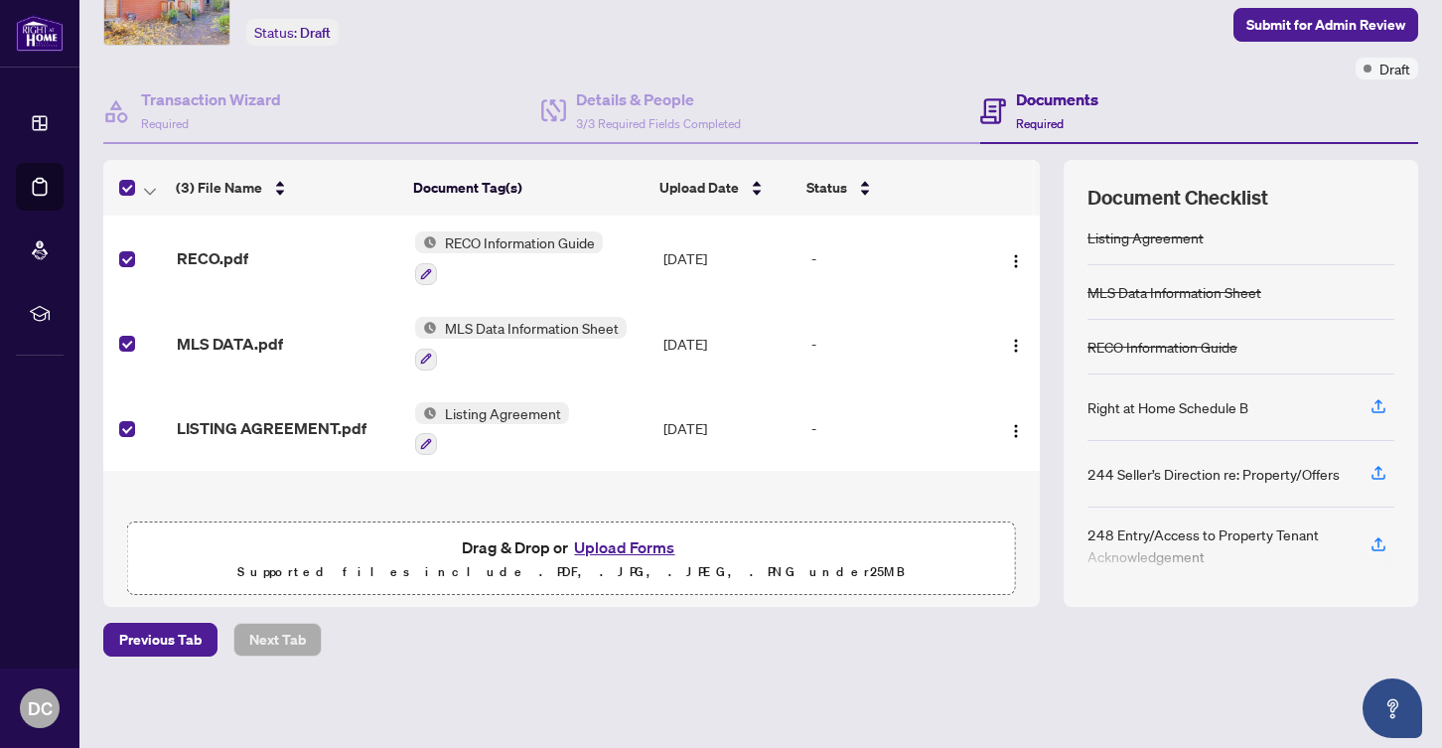
scroll to position [0, 0]
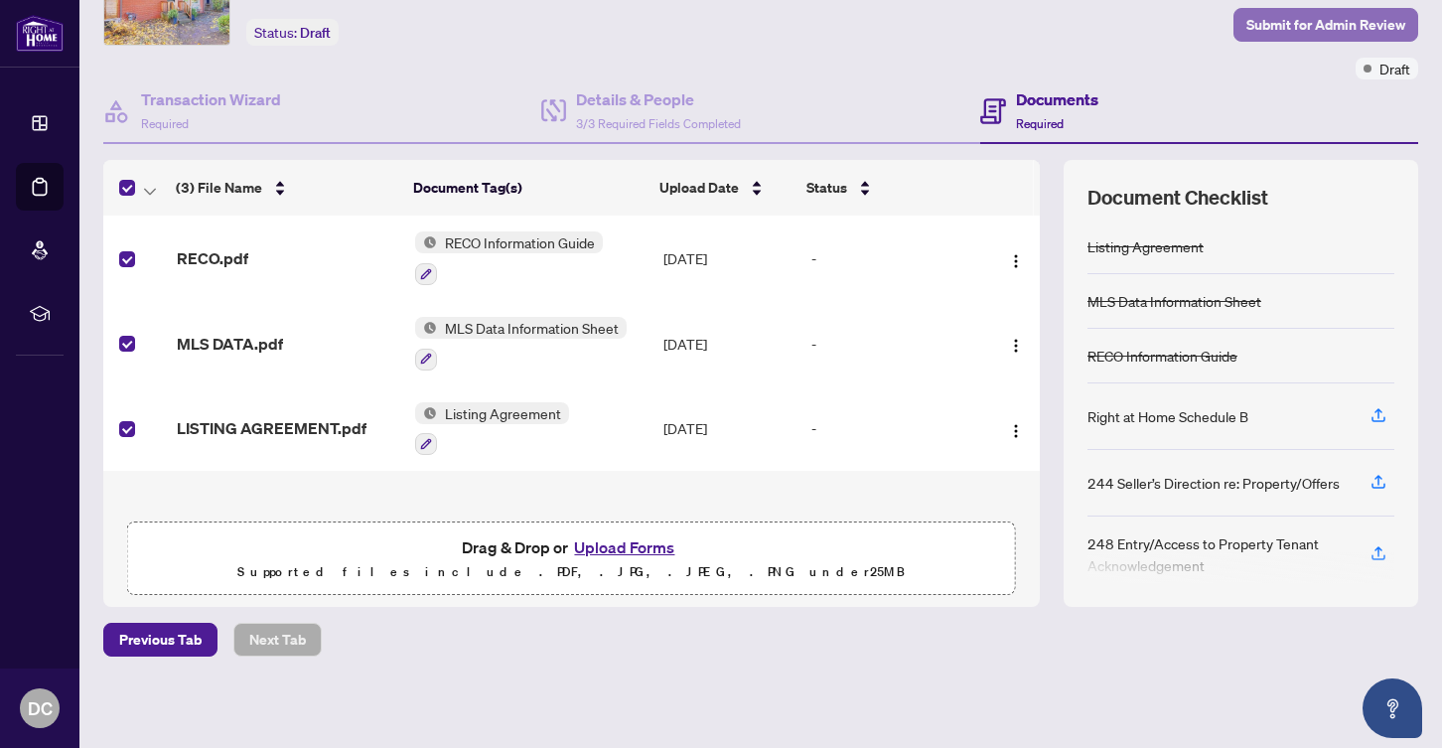
click at [1299, 22] on span "Submit for Admin Review" at bounding box center [1326, 25] width 159 height 32
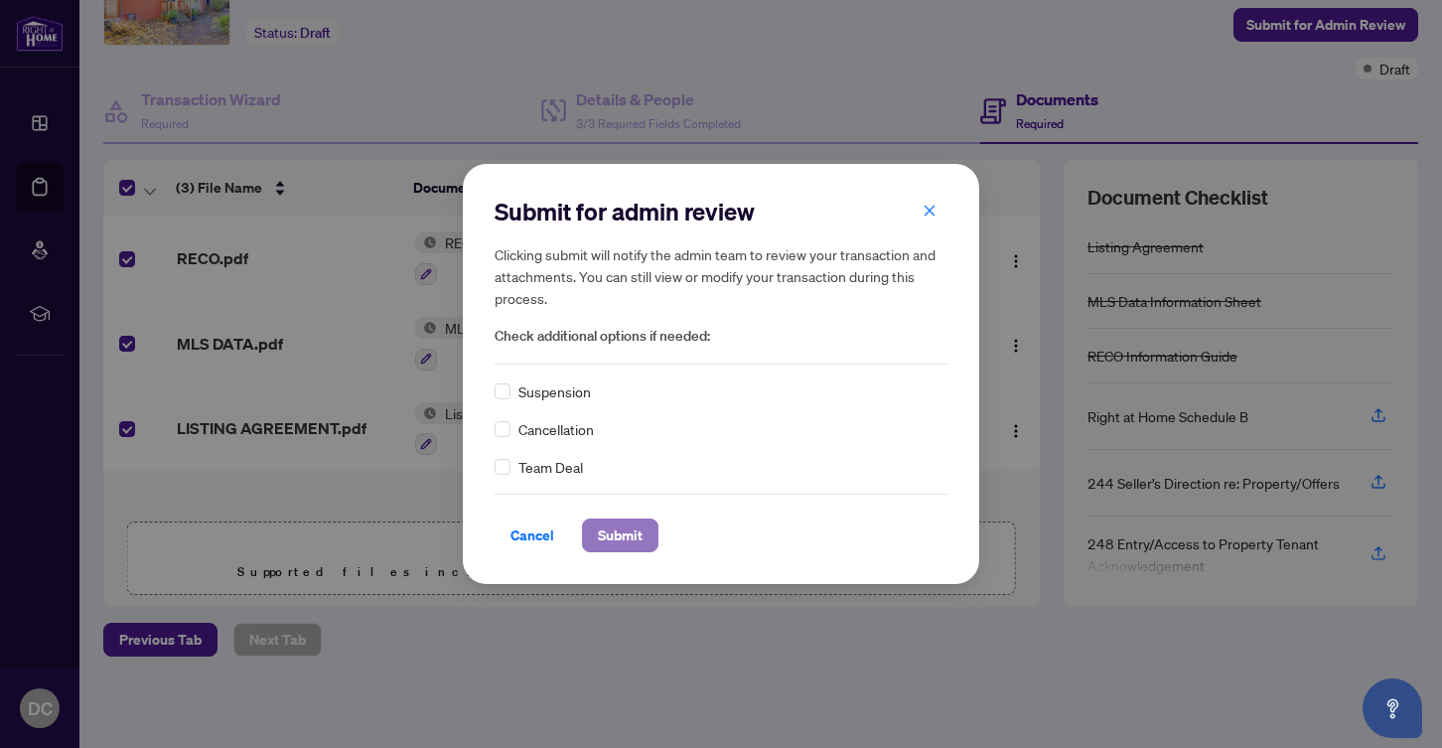
click at [617, 540] on span "Submit" at bounding box center [620, 536] width 45 height 32
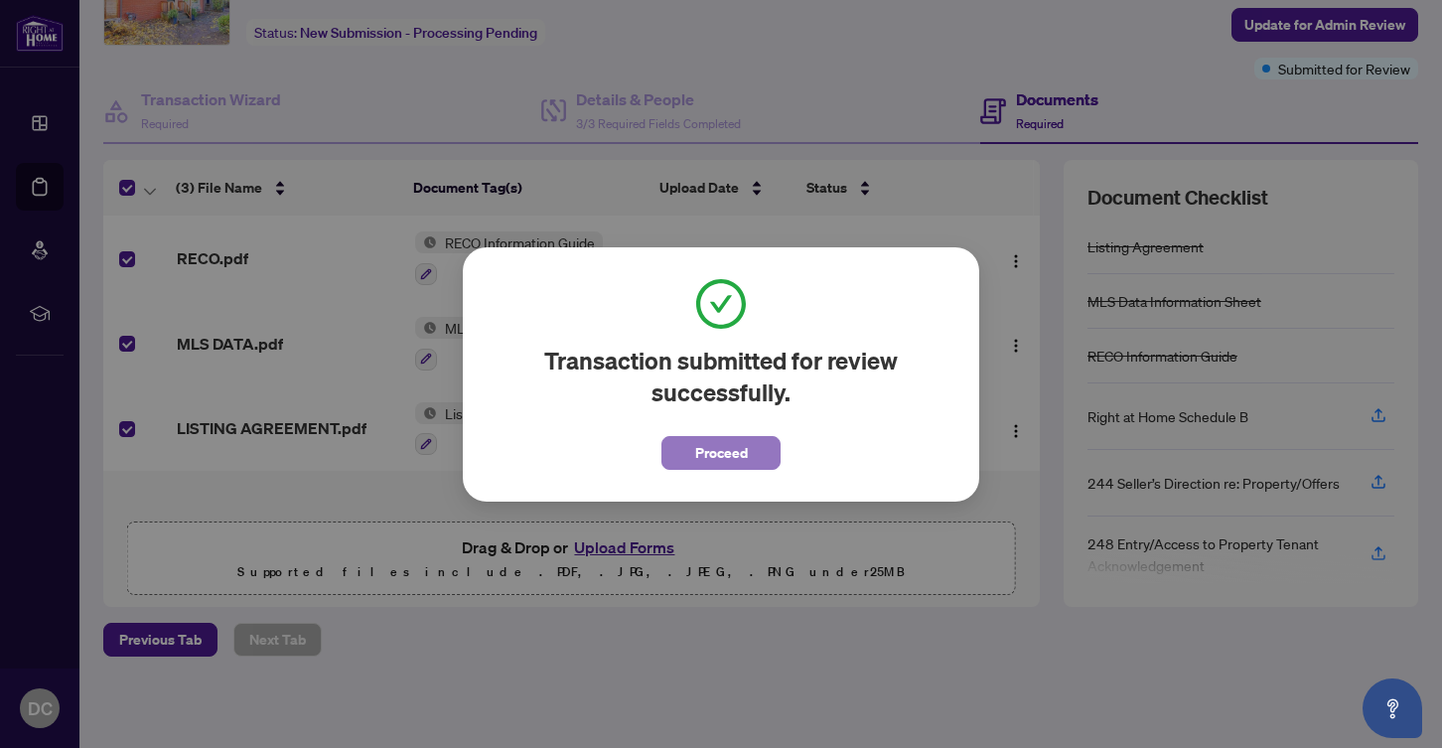
click at [695, 449] on span "Proceed" at bounding box center [721, 453] width 53 height 32
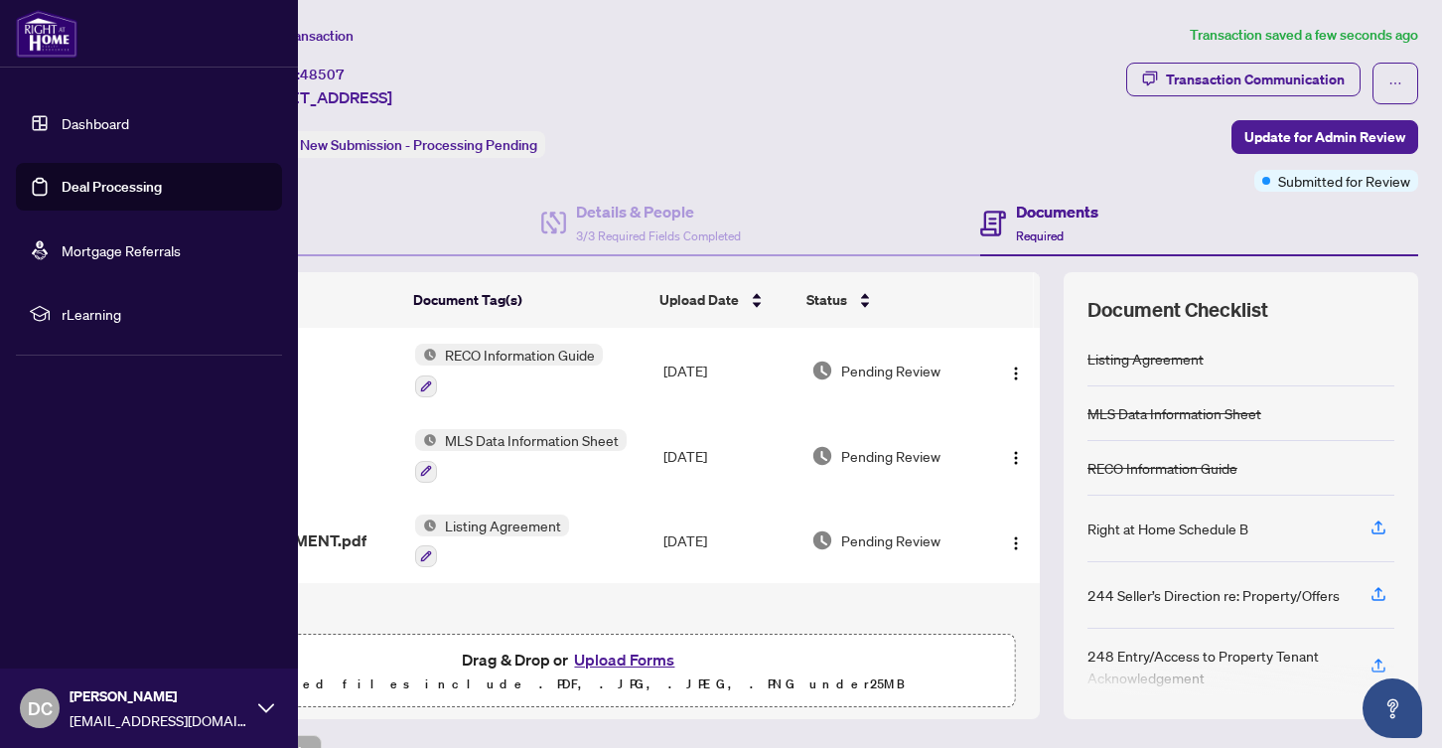
click at [112, 121] on link "Dashboard" at bounding box center [96, 123] width 68 height 18
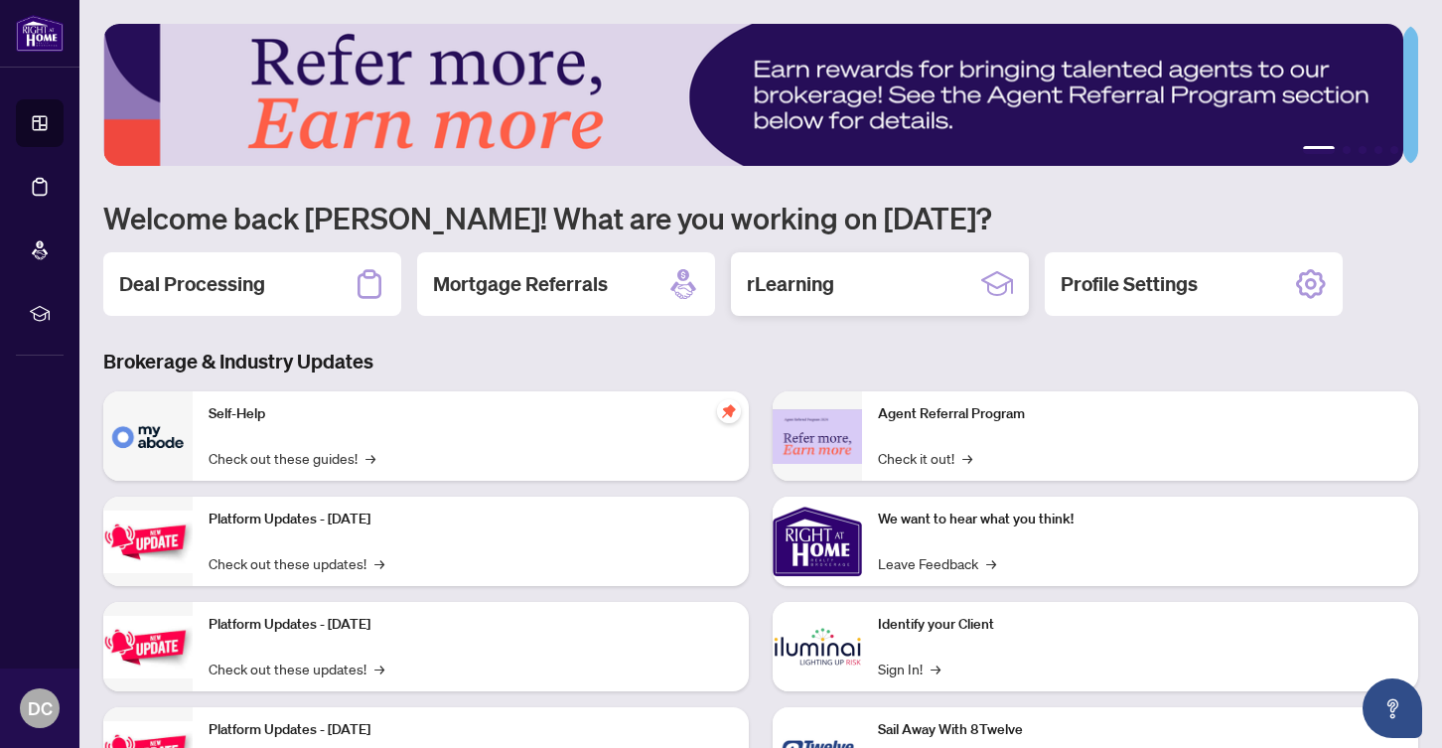
click at [835, 282] on div "rLearning" at bounding box center [880, 284] width 298 height 64
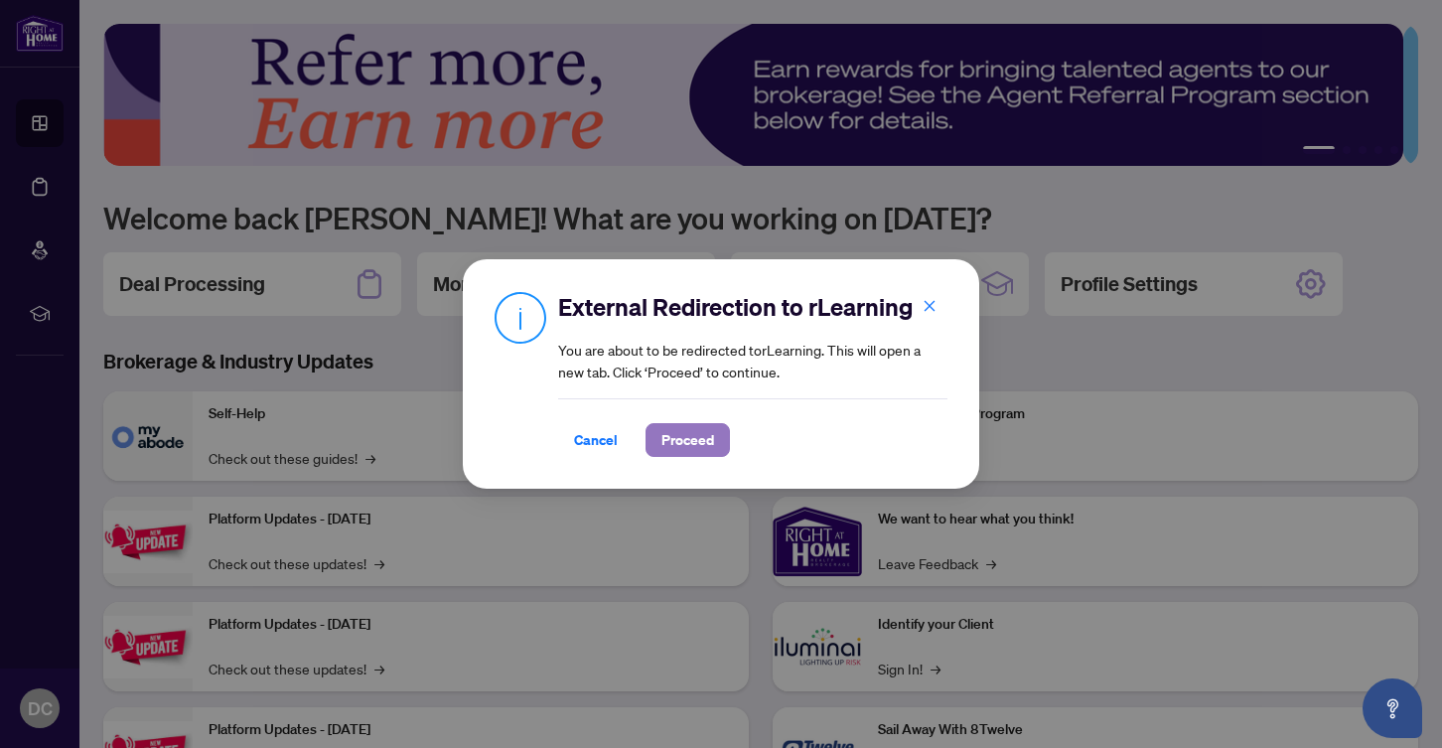
click at [691, 435] on span "Proceed" at bounding box center [688, 440] width 53 height 32
